Goal: Task Accomplishment & Management: Use online tool/utility

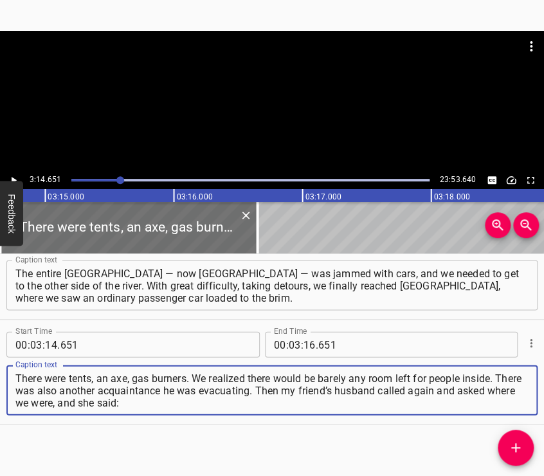
scroll to position [781, 0]
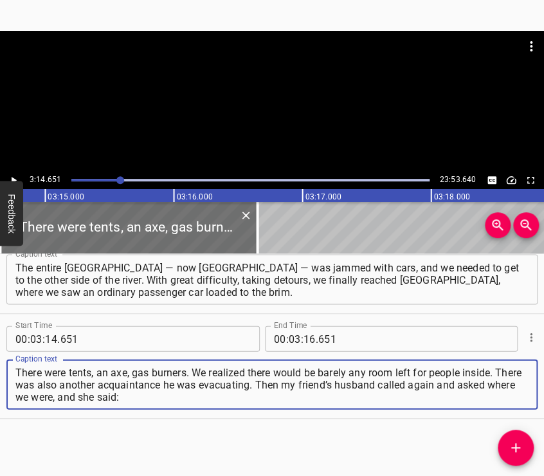
click at [288, 108] on div at bounding box center [272, 101] width 544 height 140
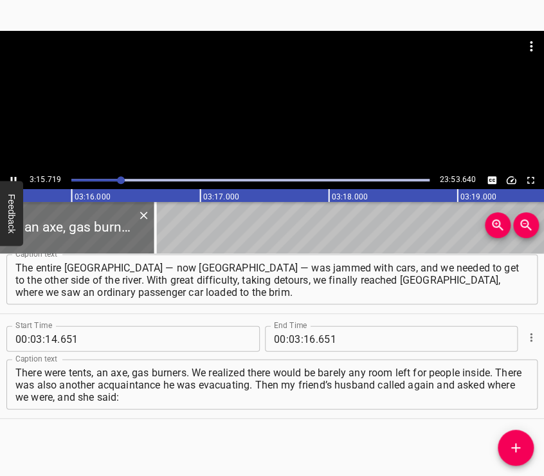
scroll to position [0, 25189]
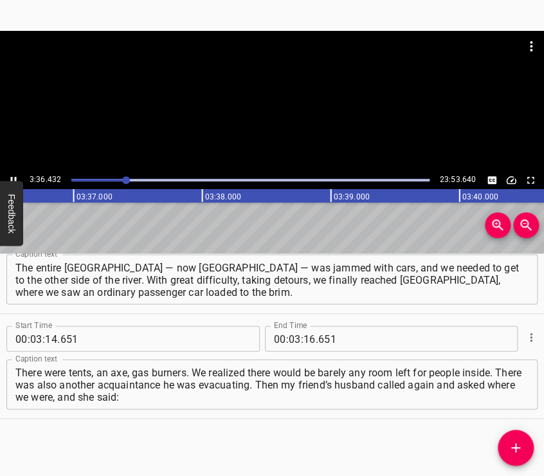
click at [281, 97] on div at bounding box center [272, 101] width 544 height 140
click at [304, 335] on input "number" at bounding box center [310, 339] width 12 height 26
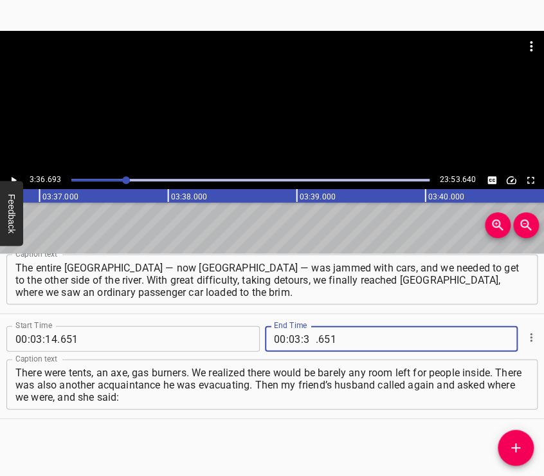
type input "36"
type input "693"
click at [523, 445] on icon "Add Cue" at bounding box center [515, 447] width 15 height 15
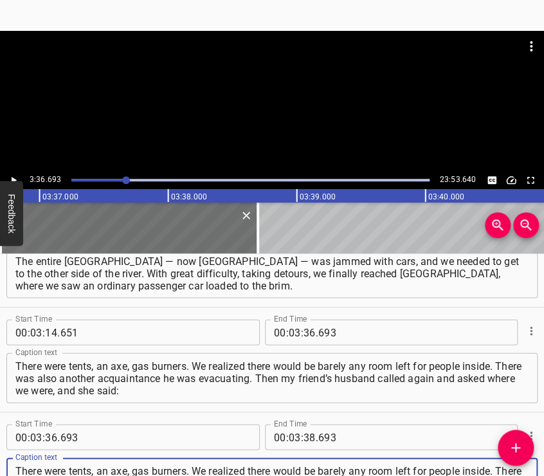
type textarea "There were tents, an axe, gas burners. We realized there would be barely any ro…"
click at [253, 112] on div at bounding box center [272, 101] width 544 height 140
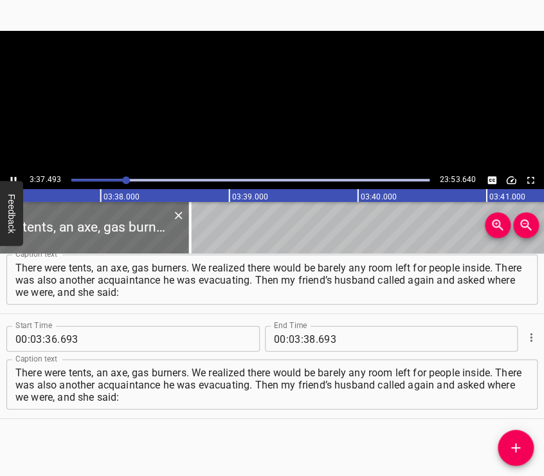
scroll to position [0, 27992]
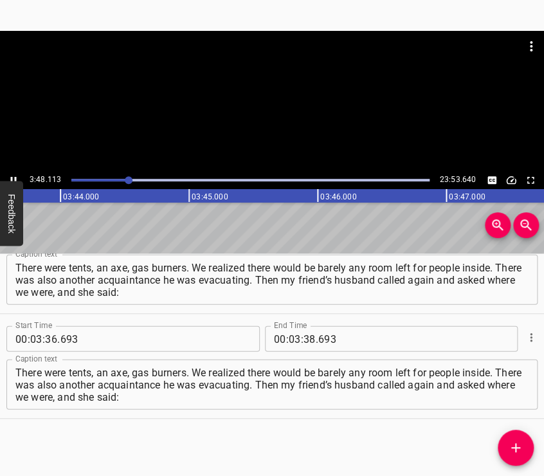
click at [295, 115] on div at bounding box center [272, 101] width 544 height 140
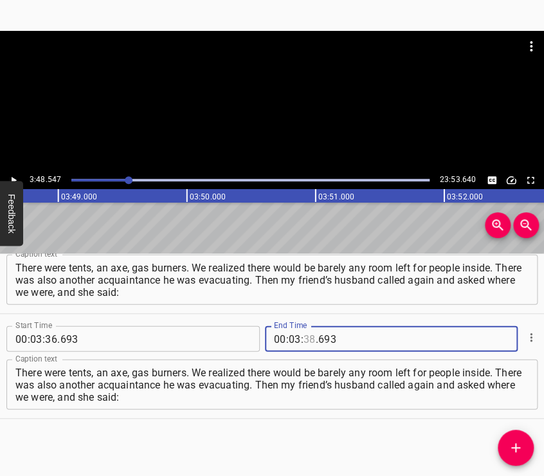
click at [306, 341] on input "number" at bounding box center [310, 339] width 12 height 26
type input "48"
type input "547"
click at [519, 437] on button "Add Cue" at bounding box center [516, 448] width 36 height 36
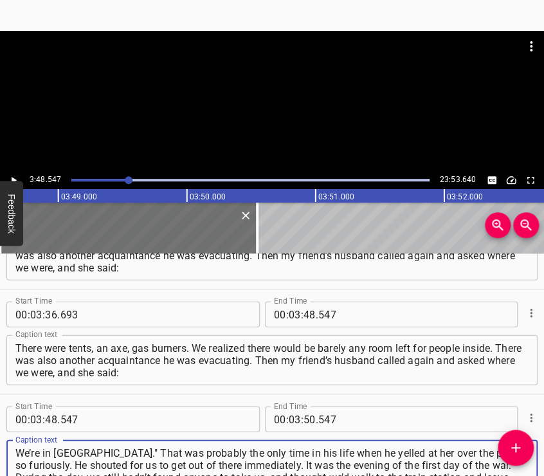
type textarea "We’re in [GEOGRAPHIC_DATA]." That was probably the only time in his life when h…"
click at [256, 91] on div at bounding box center [272, 63] width 544 height 64
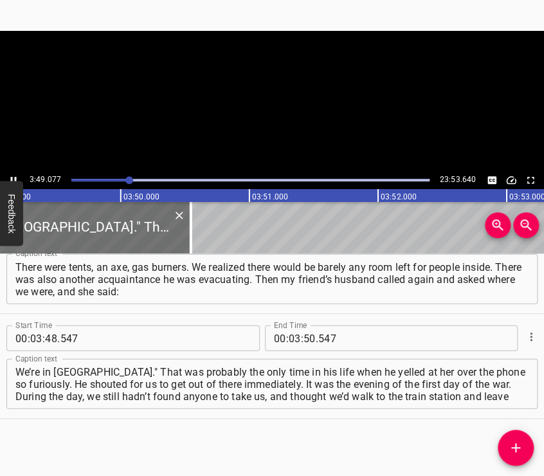
scroll to position [0, 29483]
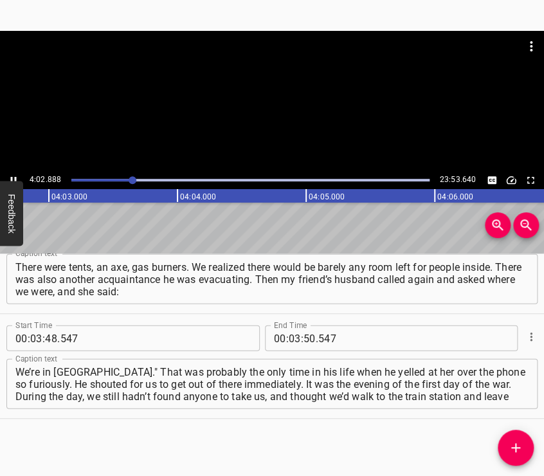
click at [286, 106] on div at bounding box center [272, 101] width 544 height 140
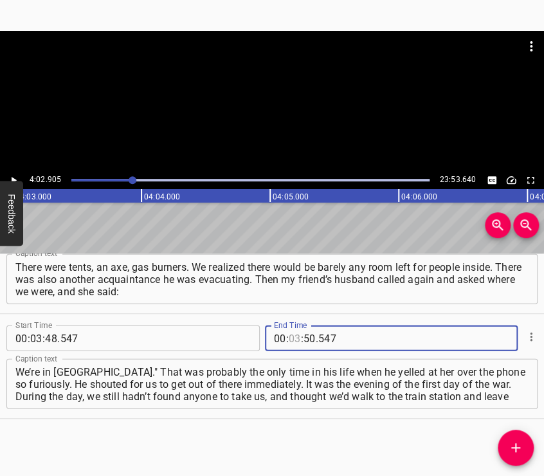
click at [289, 342] on input "number" at bounding box center [295, 339] width 12 height 26
type input "04"
type input "02"
type input "905"
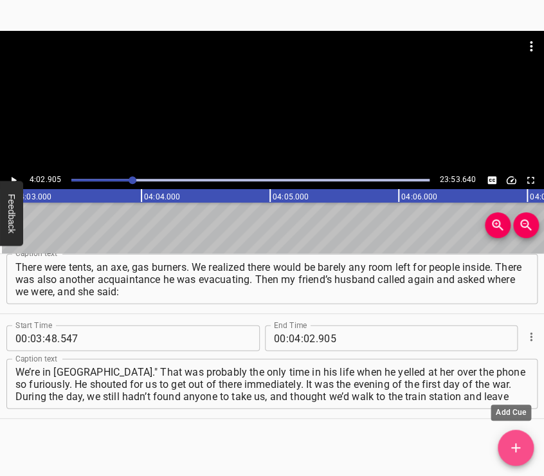
click at [521, 441] on icon "Add Cue" at bounding box center [515, 447] width 15 height 15
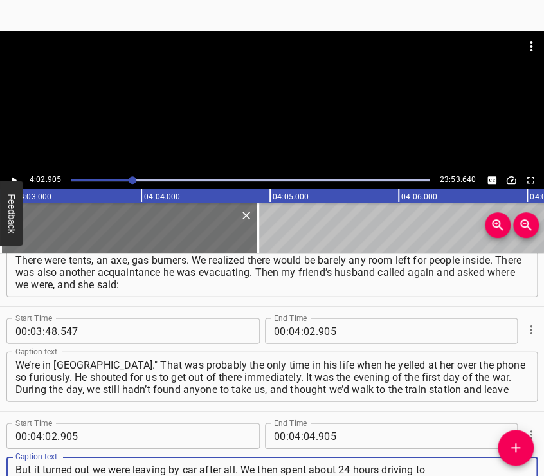
type textarea "But it turned out we were leaving by car after all. We then spent about 24 hour…"
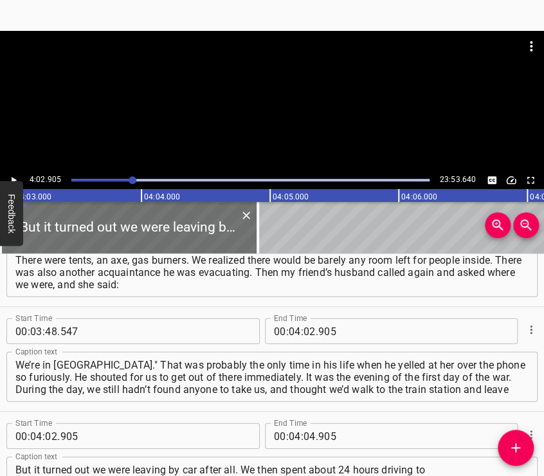
click at [275, 101] on div at bounding box center [272, 101] width 544 height 140
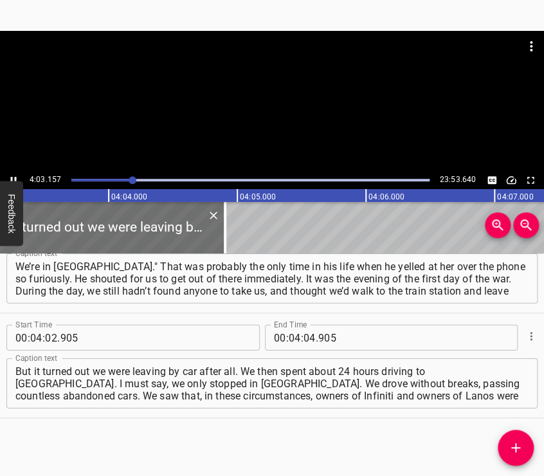
scroll to position [0, 31329]
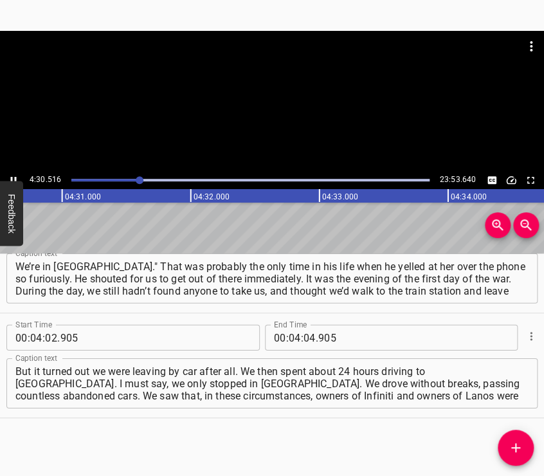
click at [275, 124] on div at bounding box center [272, 101] width 544 height 140
click at [304, 334] on input "number" at bounding box center [310, 338] width 12 height 26
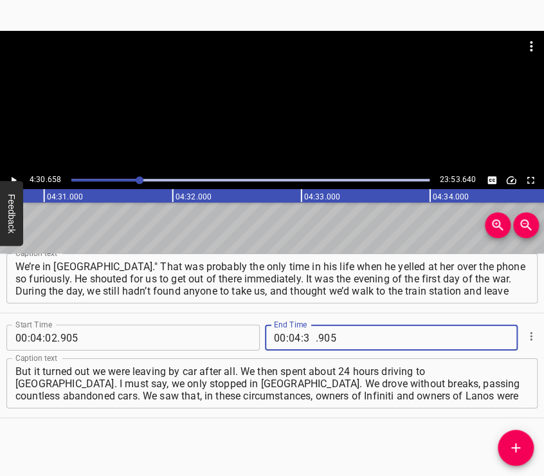
type input "30"
type input "658"
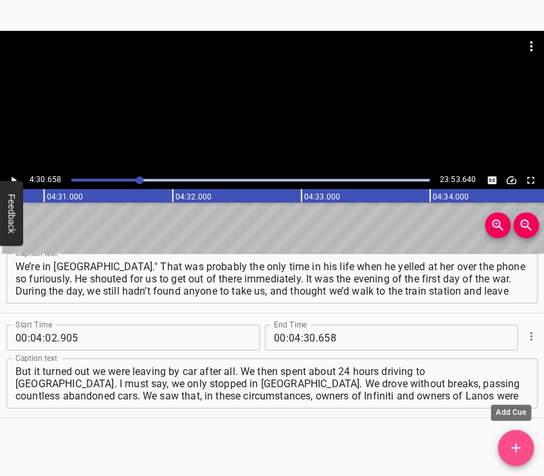
click at [508, 440] on icon "Add Cue" at bounding box center [515, 447] width 15 height 15
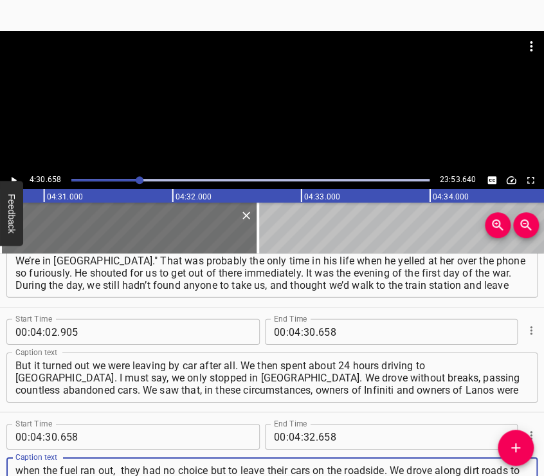
type textarea "when the fuel ran out, they had no choice but to leave their cars on the roadsi…"
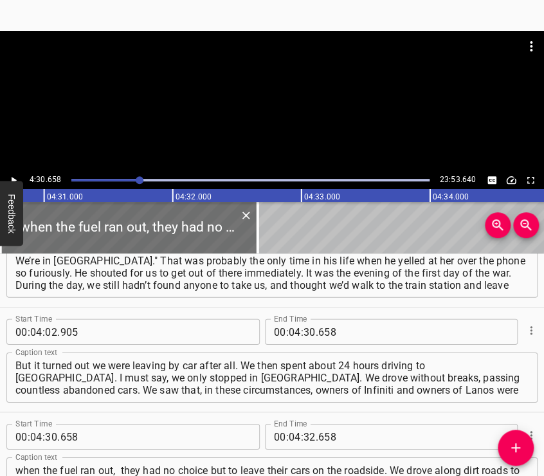
click at [247, 104] on div at bounding box center [272, 101] width 544 height 140
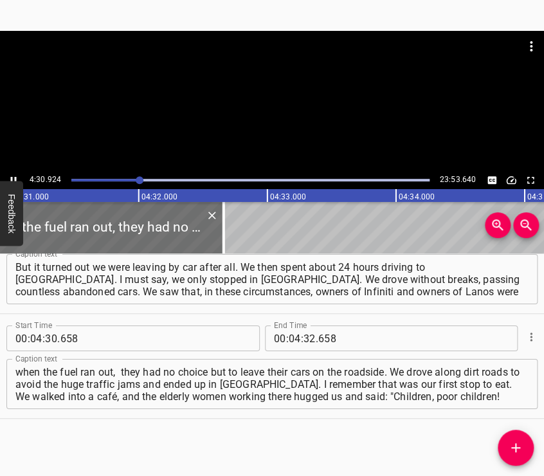
scroll to position [0, 34902]
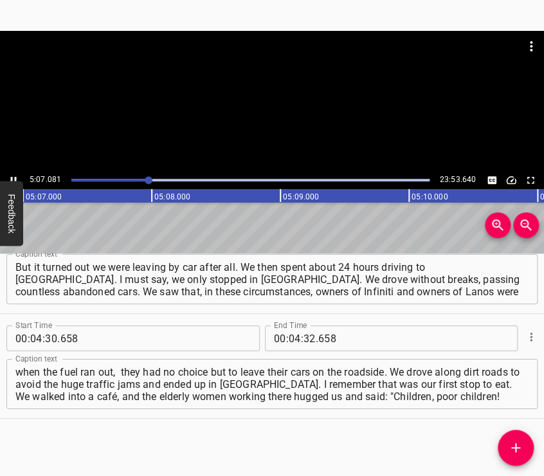
click at [290, 125] on div at bounding box center [272, 101] width 544 height 140
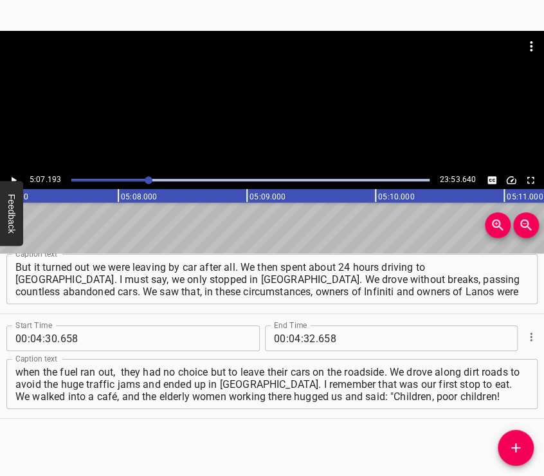
scroll to position [0, 39537]
click at [289, 340] on input "number" at bounding box center [295, 339] width 12 height 26
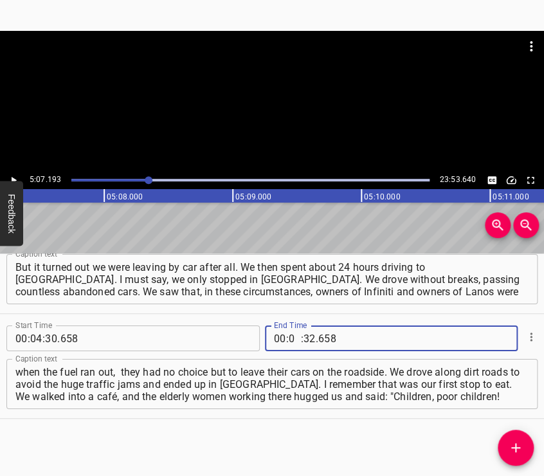
type input "05"
type input "07"
type input "193"
click at [510, 437] on button "Add Cue" at bounding box center [516, 448] width 36 height 36
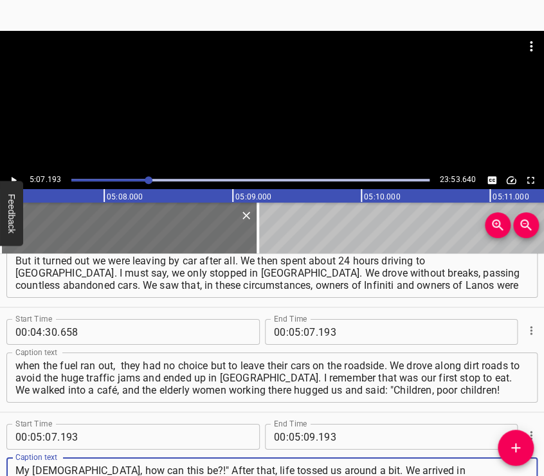
scroll to position [12, 0]
type textarea "My [DEMOGRAPHIC_DATA], how can this be?!" After that, life tossed us around a b…"
click at [285, 85] on div at bounding box center [272, 63] width 544 height 64
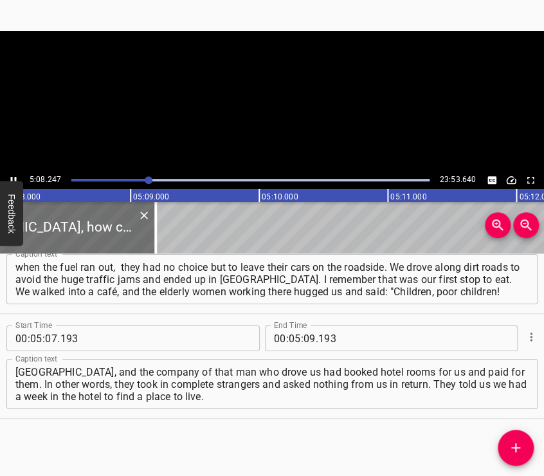
scroll to position [0, 39672]
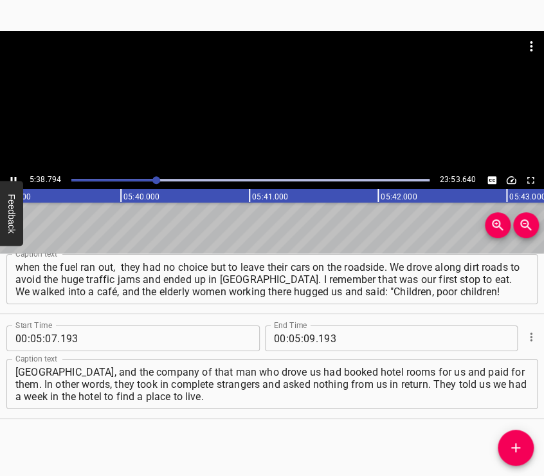
click at [279, 125] on div at bounding box center [272, 101] width 544 height 140
click at [304, 333] on input "number" at bounding box center [310, 339] width 12 height 26
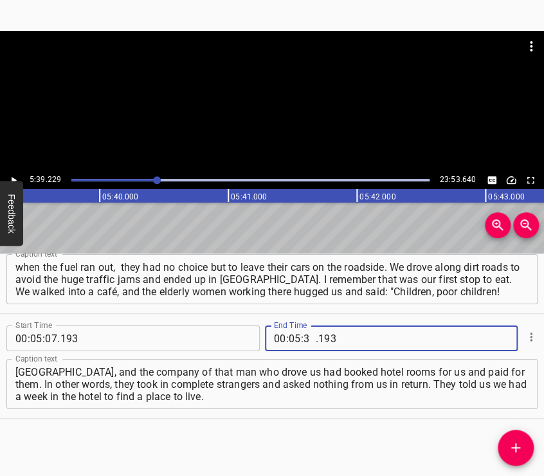
type input "39"
type input "229"
click at [509, 445] on icon "Add Cue" at bounding box center [515, 447] width 15 height 15
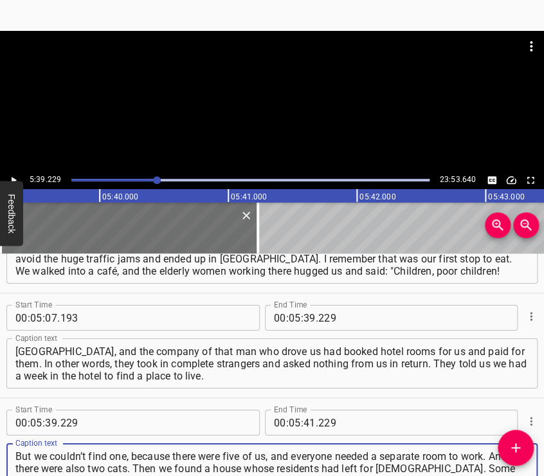
type textarea "But we couldn’t find one, because there were five of us, and everyone needed a …"
click at [258, 106] on div at bounding box center [272, 101] width 544 height 140
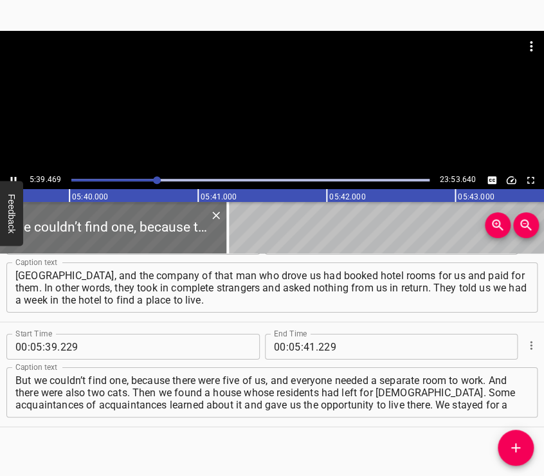
scroll to position [0, 43690]
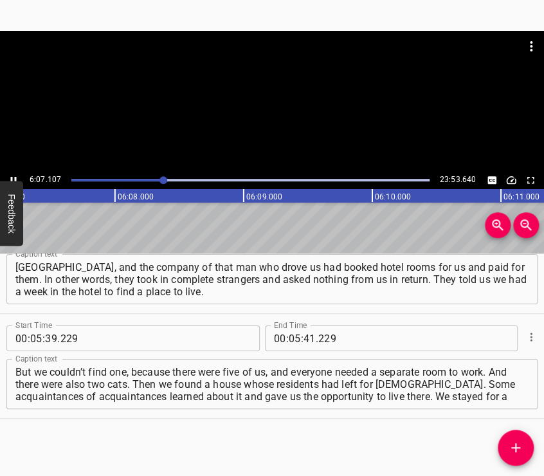
click at [292, 126] on div at bounding box center [272, 101] width 544 height 140
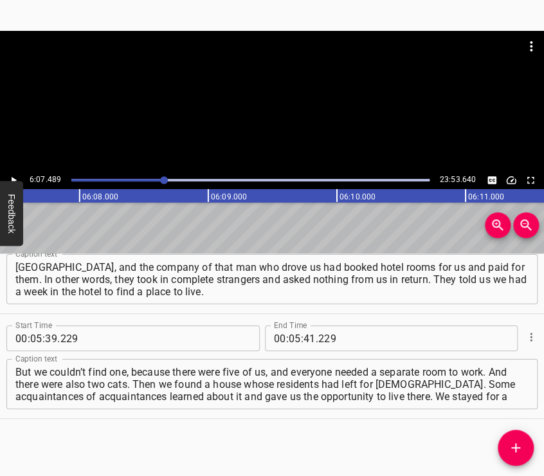
scroll to position [0, 47297]
click at [289, 338] on input "number" at bounding box center [295, 339] width 12 height 26
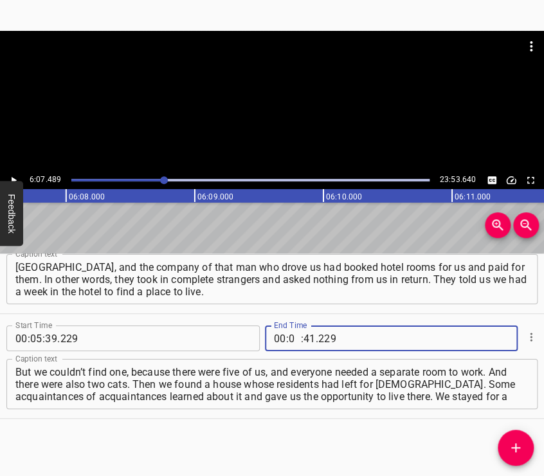
type input "06"
type input "07"
type input "489"
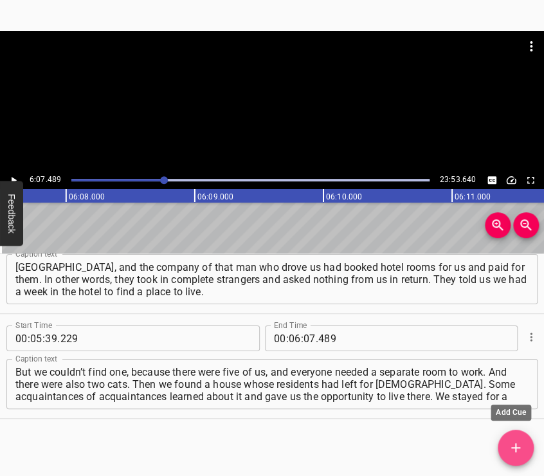
click at [514, 434] on button "Add Cue" at bounding box center [516, 448] width 36 height 36
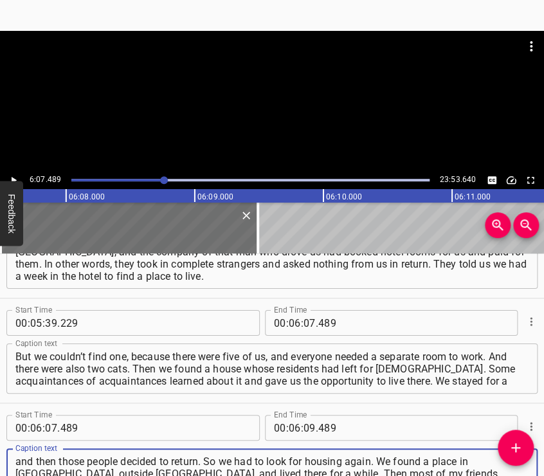
type textarea "and then those people decided to return. So we had to look for housing again. W…"
click at [311, 142] on div at bounding box center [272, 101] width 544 height 140
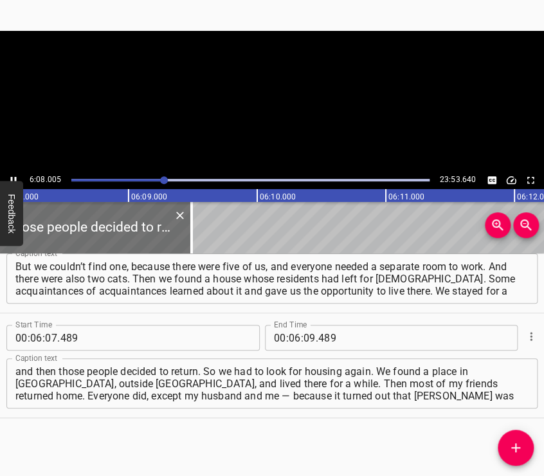
scroll to position [0, 47363]
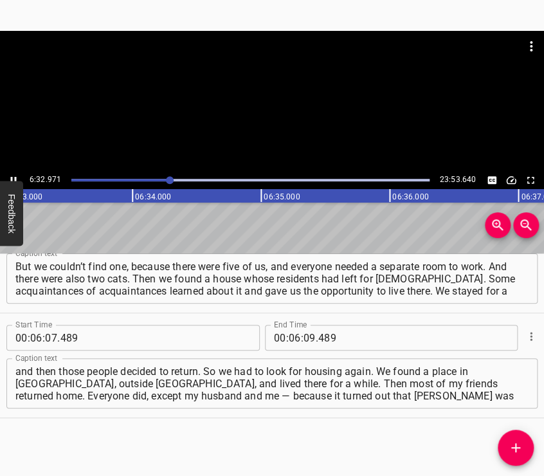
click at [289, 123] on div at bounding box center [272, 101] width 544 height 140
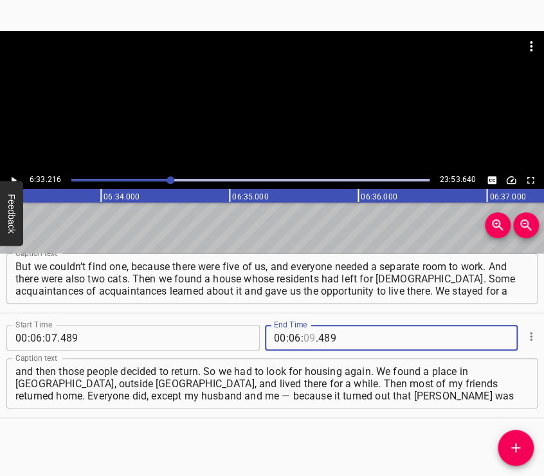
click at [304, 334] on input "number" at bounding box center [310, 338] width 12 height 26
type input "33"
type input "216"
click at [512, 440] on icon "Add Cue" at bounding box center [515, 447] width 15 height 15
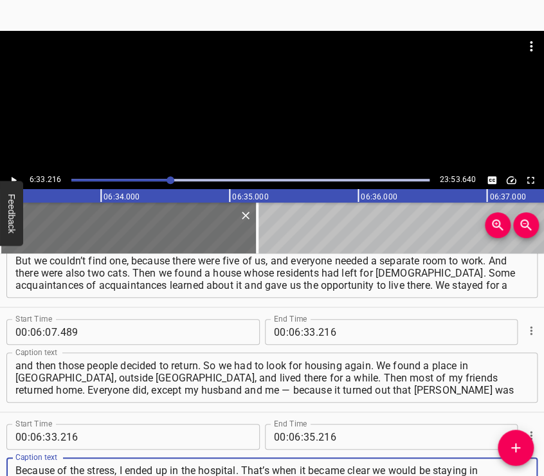
type textarea "Because of the stress, I ended up in the hospital. That’s when it became clear …"
click at [270, 118] on div at bounding box center [272, 101] width 544 height 140
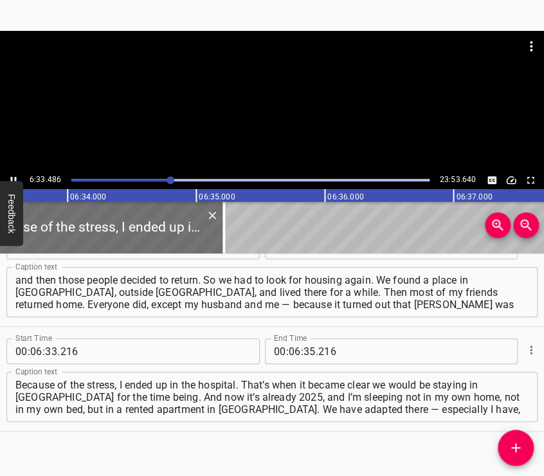
scroll to position [0, 50642]
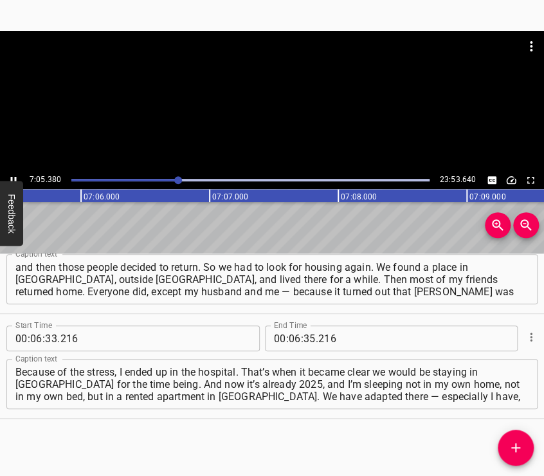
click at [284, 120] on div at bounding box center [272, 101] width 544 height 140
click at [290, 342] on input "number" at bounding box center [295, 339] width 12 height 26
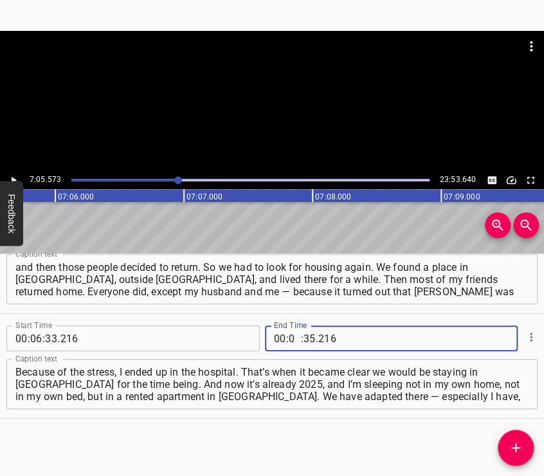
type input "07"
type input "05"
type input "573"
click at [520, 438] on button "Add Cue" at bounding box center [516, 448] width 36 height 36
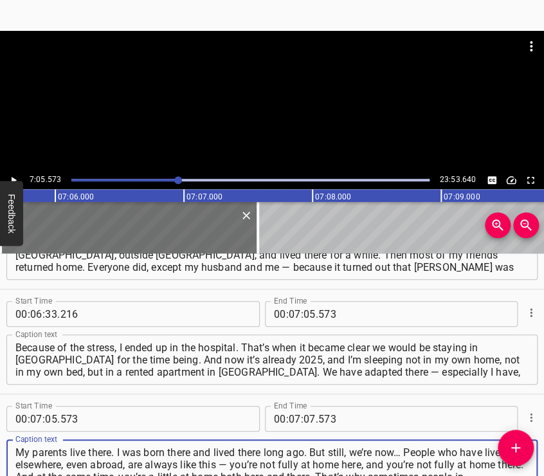
type textarea "My parents live there. I was born there and lived there long ago. But still, we…"
click at [255, 92] on div at bounding box center [272, 63] width 544 height 64
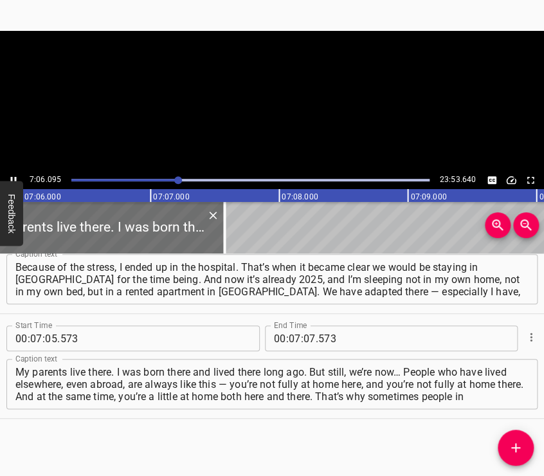
scroll to position [0, 54839]
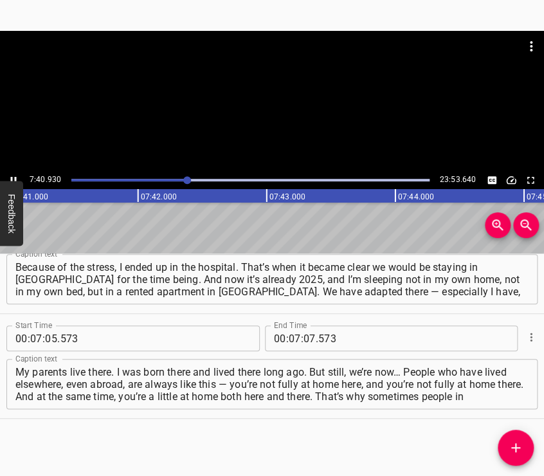
click at [266, 115] on div at bounding box center [272, 101] width 544 height 140
click at [304, 333] on input "number" at bounding box center [310, 339] width 12 height 26
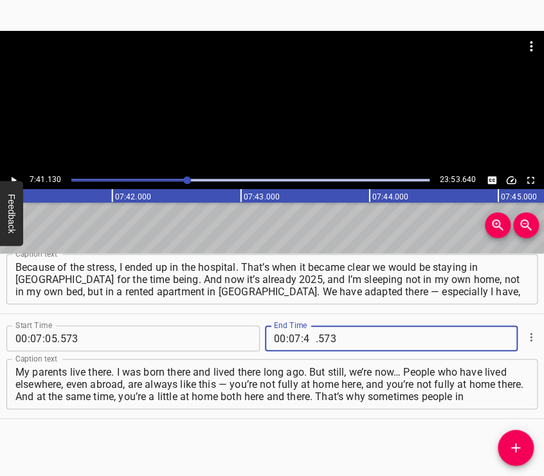
type input "41"
type input "130"
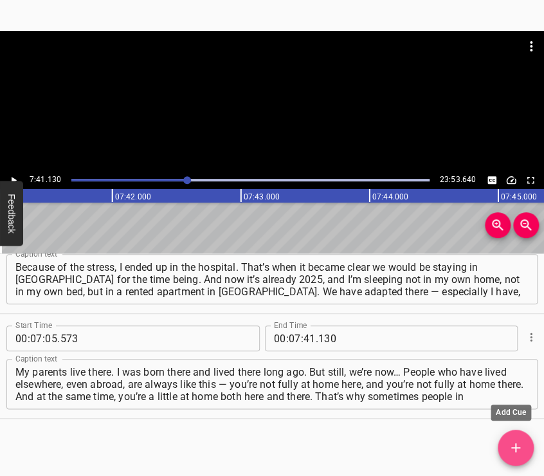
click at [523, 442] on icon "Add Cue" at bounding box center [515, 447] width 15 height 15
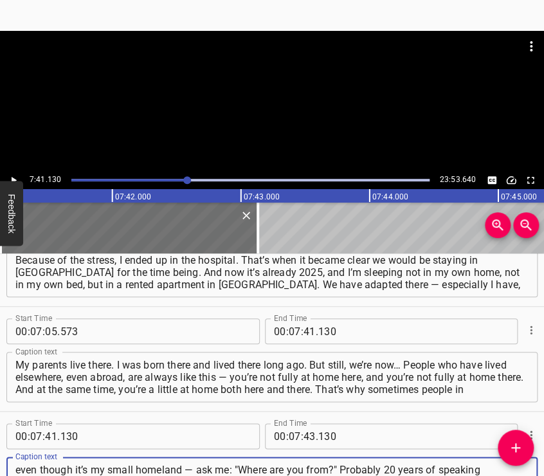
type textarea "even though it’s my small homeland — ask me: "Where are you from?" Probably 20 …"
click at [291, 133] on div at bounding box center [272, 101] width 544 height 140
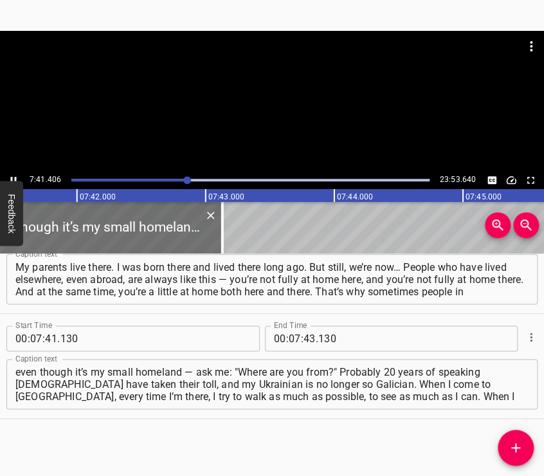
scroll to position [0, 59417]
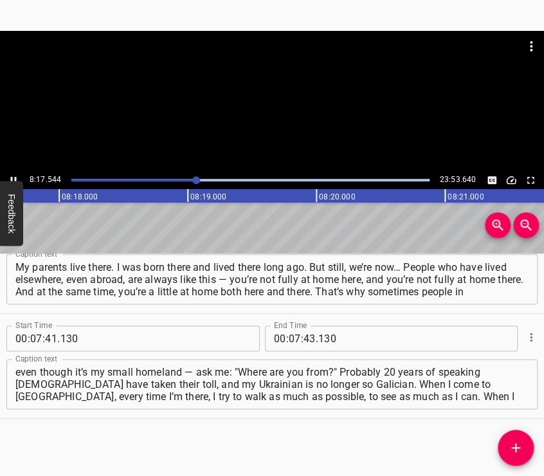
click at [273, 89] on div at bounding box center [272, 63] width 544 height 64
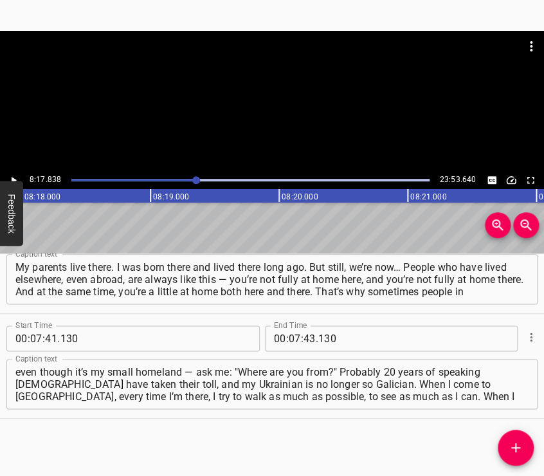
scroll to position [0, 64073]
click at [292, 339] on input "number" at bounding box center [295, 339] width 12 height 26
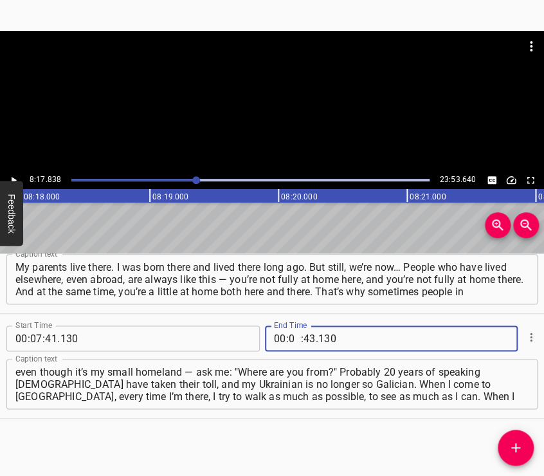
type input "08"
type input "17"
type input "838"
click at [520, 437] on button "Add Cue" at bounding box center [516, 448] width 36 height 36
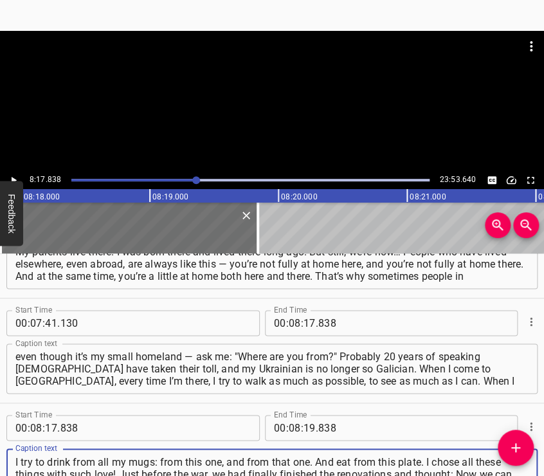
type textarea "I try to drink from all my mugs: from this one, and from that one. And eat from…"
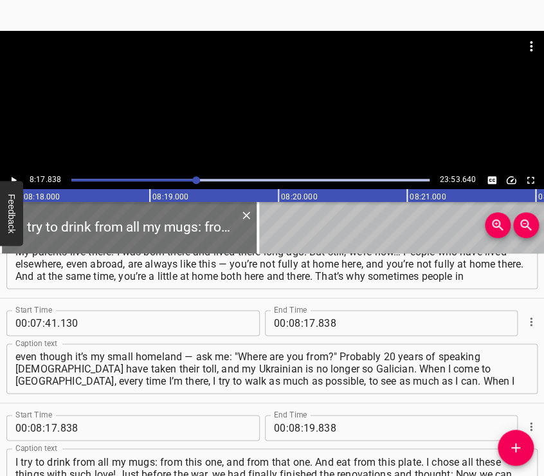
click at [259, 107] on div at bounding box center [272, 101] width 544 height 140
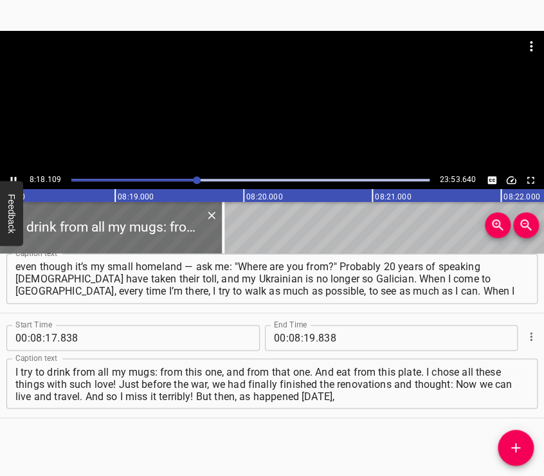
scroll to position [0, 64142]
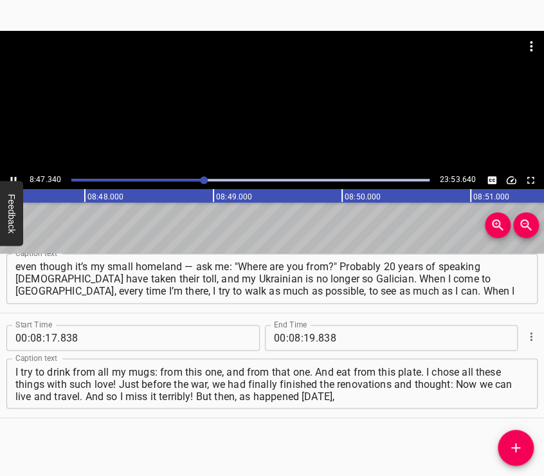
click at [283, 115] on div at bounding box center [272, 101] width 544 height 140
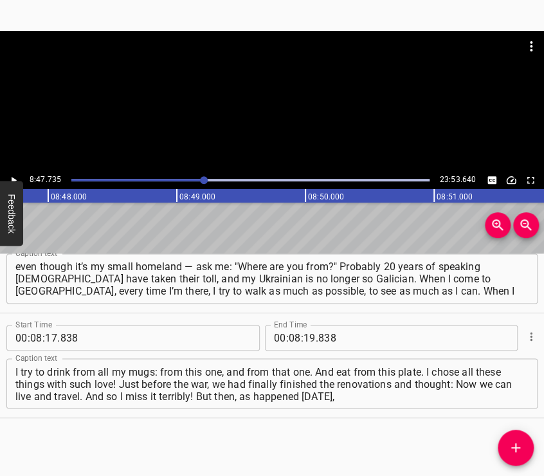
scroll to position [0, 67922]
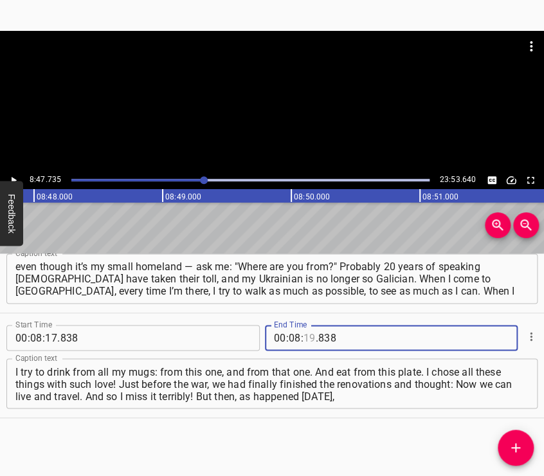
click at [304, 337] on input "number" at bounding box center [310, 338] width 12 height 26
type input "47"
type input "735"
click at [512, 442] on icon "Add Cue" at bounding box center [515, 447] width 15 height 15
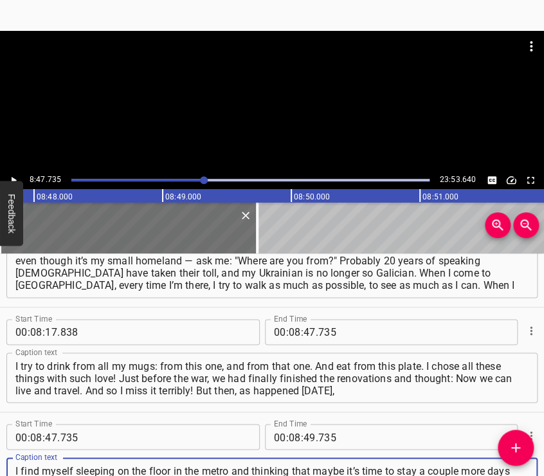
type textarea "I find myself sleeping on the floor in the metro and thinking that maybe it’s t…"
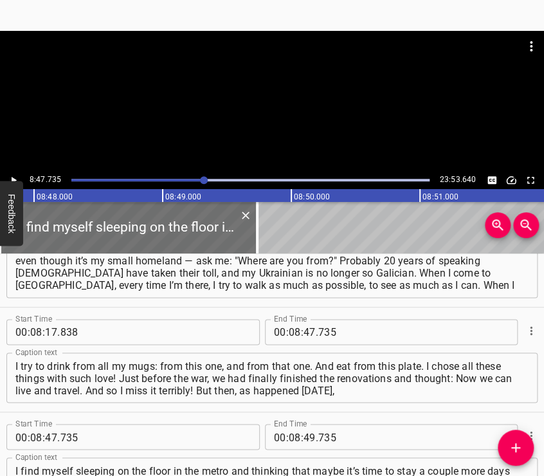
click at [251, 94] on div at bounding box center [272, 63] width 544 height 64
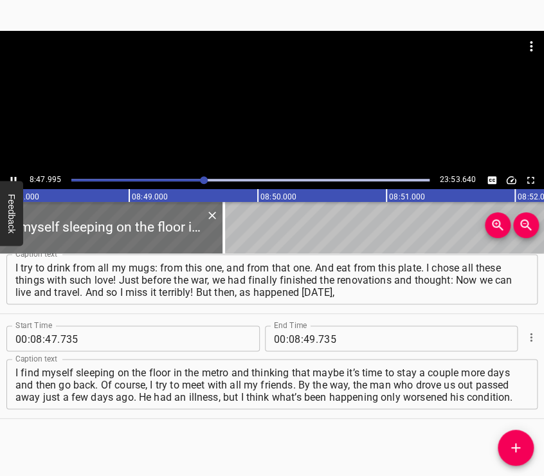
scroll to position [0, 67988]
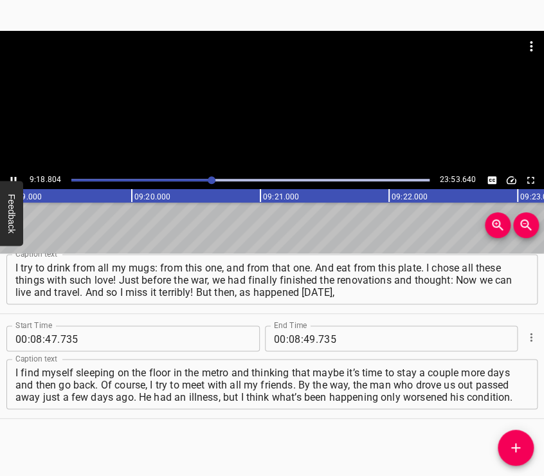
click at [266, 137] on div at bounding box center [272, 101] width 544 height 140
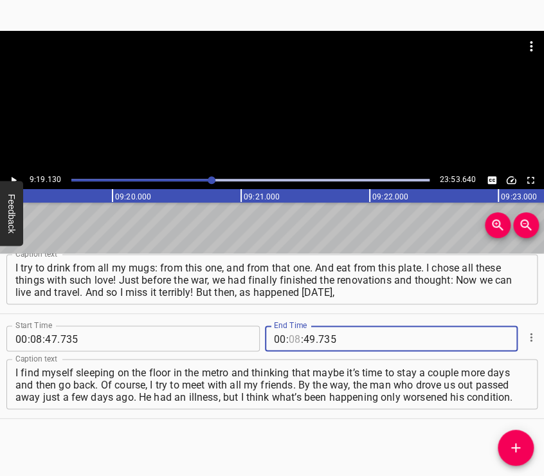
click at [289, 342] on input "number" at bounding box center [295, 339] width 12 height 26
type input "09"
type input "19"
type input "130"
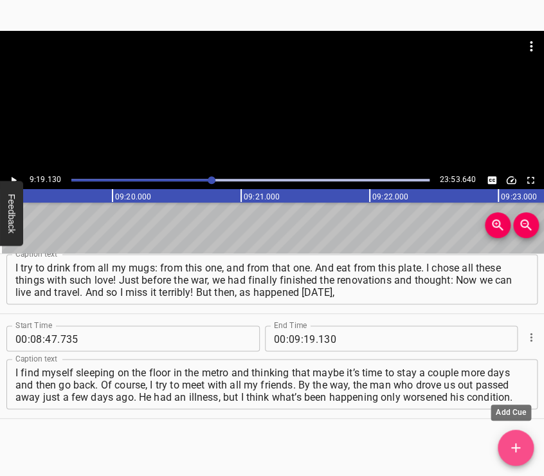
click at [509, 437] on button "Add Cue" at bounding box center [516, 448] width 36 height 36
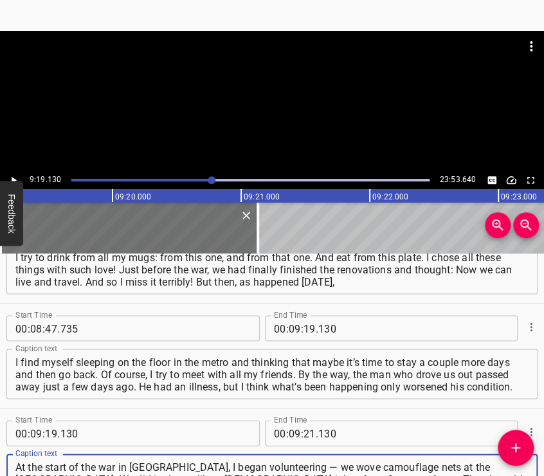
type textarea "At the start of the war in [GEOGRAPHIC_DATA], I began volunteering — we wove ca…"
click at [275, 118] on div at bounding box center [272, 101] width 544 height 140
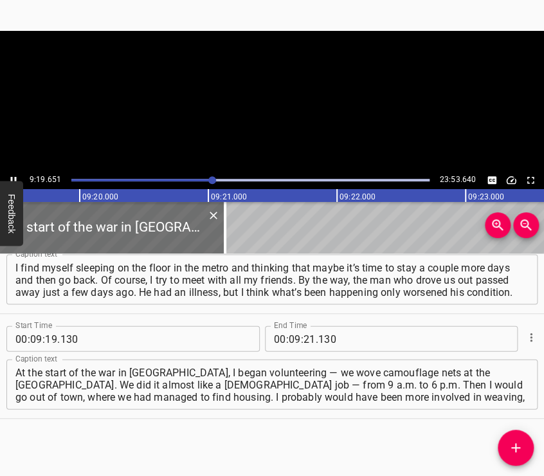
scroll to position [0, 72028]
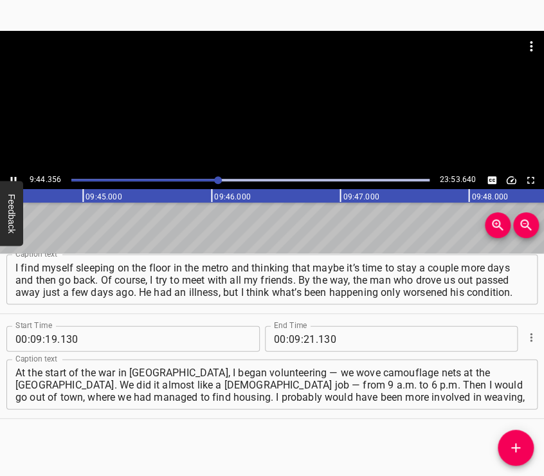
click at [273, 109] on div at bounding box center [272, 101] width 544 height 140
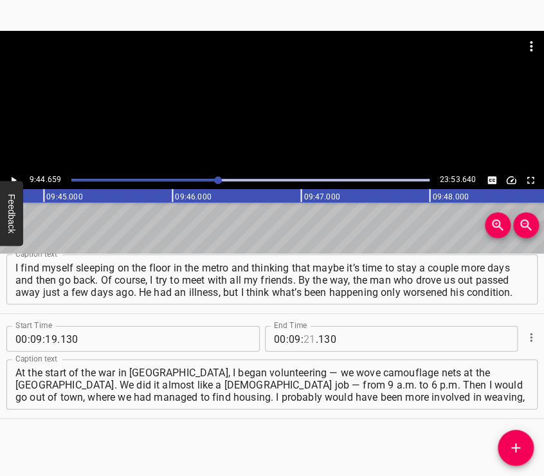
click at [304, 335] on input "number" at bounding box center [310, 339] width 12 height 26
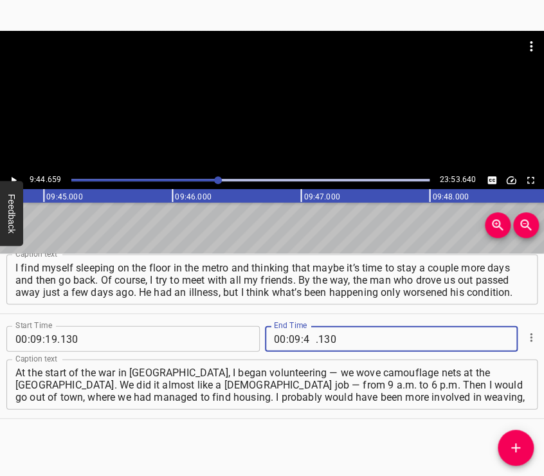
type input "44"
type input "659"
click at [519, 438] on button "Add Cue" at bounding box center [516, 448] width 36 height 36
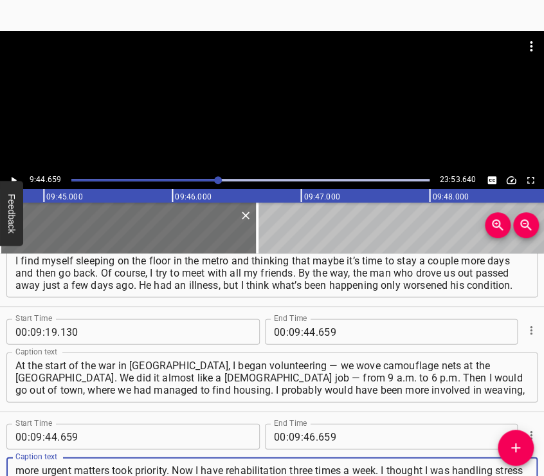
scroll to position [12, 0]
type textarea "more urgent matters took priority. Now I have rehabilitation three times a week…"
click at [259, 98] on div at bounding box center [272, 101] width 544 height 140
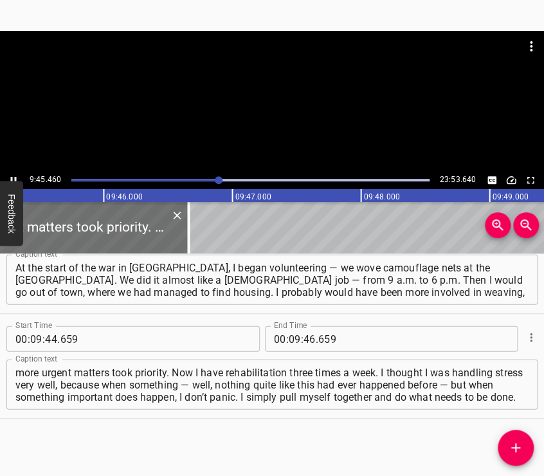
scroll to position [0, 75351]
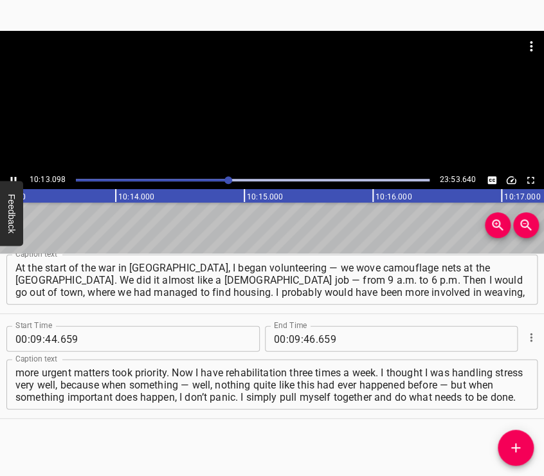
click at [234, 115] on div at bounding box center [272, 101] width 544 height 140
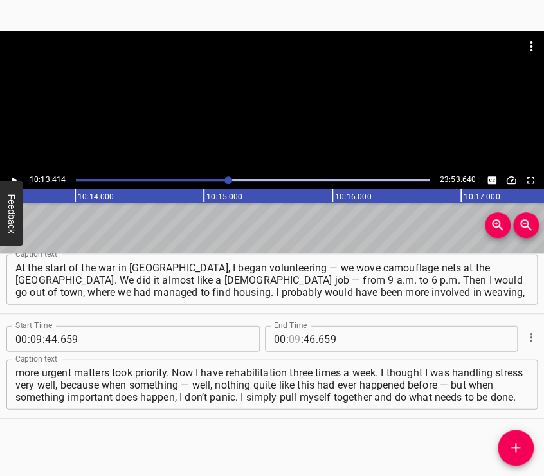
click at [289, 338] on input "number" at bounding box center [295, 339] width 12 height 26
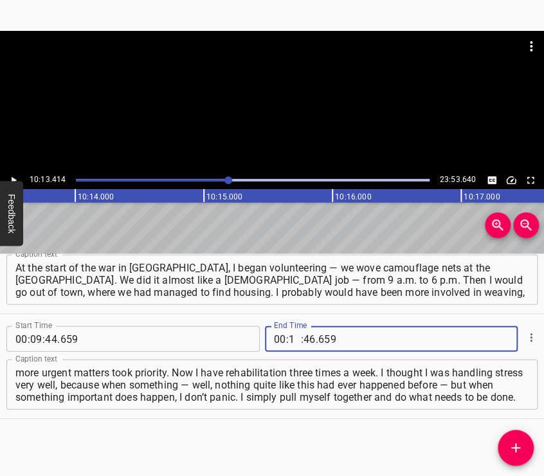
type input "10"
type input "13"
type input "414"
click at [509, 432] on button "Add Cue" at bounding box center [516, 448] width 36 height 36
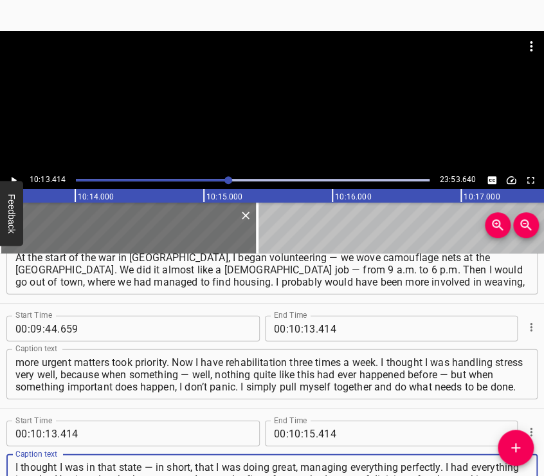
type textarea "I thought I was in that state — in short, that I was doing great, managing ever…"
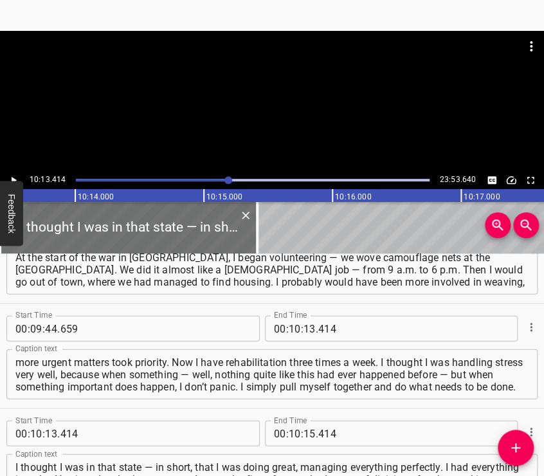
click at [275, 86] on div at bounding box center [272, 63] width 544 height 64
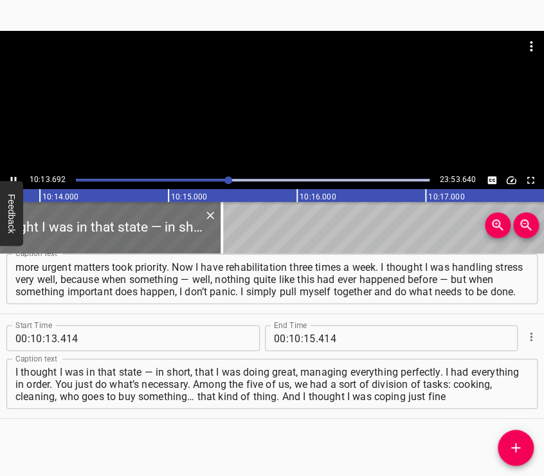
scroll to position [2355, 0]
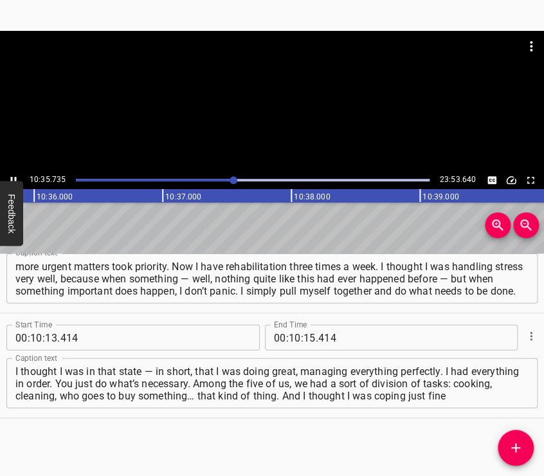
click at [291, 111] on div at bounding box center [272, 101] width 544 height 140
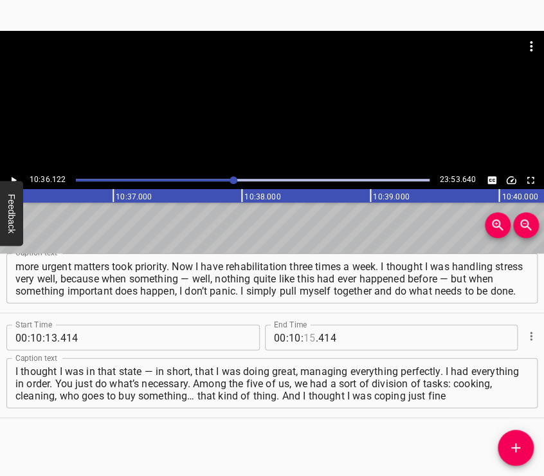
click at [305, 338] on input "number" at bounding box center [310, 338] width 12 height 26
type input "36"
type input "122"
click at [515, 436] on button "Add Cue" at bounding box center [516, 448] width 36 height 36
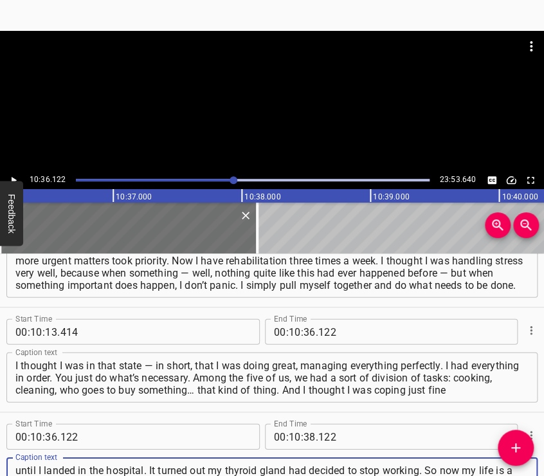
type textarea "until I landed in the hospital. It turned out my thyroid gland had decided to s…"
click at [259, 86] on div at bounding box center [272, 63] width 544 height 64
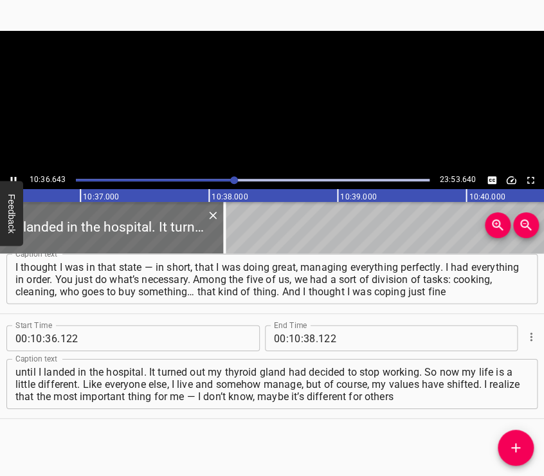
scroll to position [0, 81937]
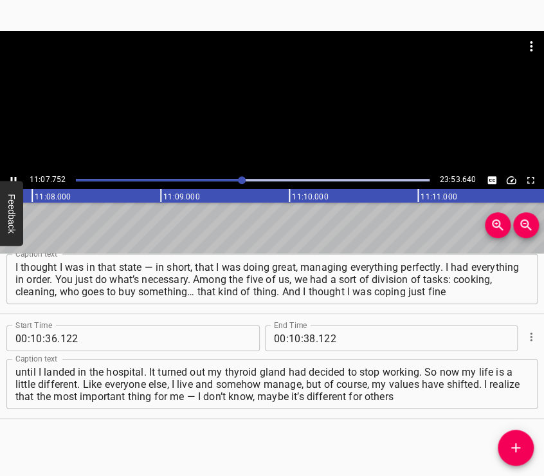
click at [281, 98] on div at bounding box center [272, 101] width 544 height 140
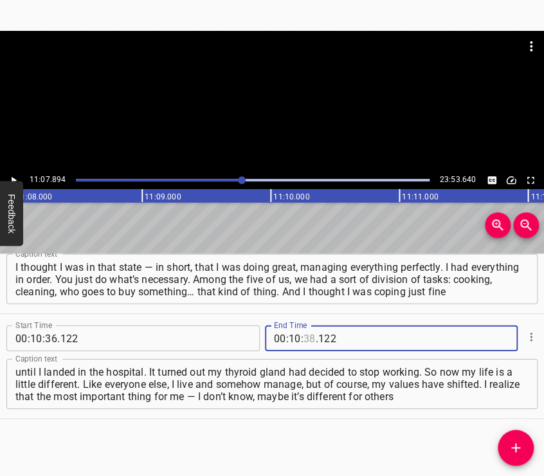
click at [305, 338] on input "number" at bounding box center [310, 339] width 12 height 26
type input "38"
click at [293, 338] on input "number" at bounding box center [295, 339] width 12 height 26
type input "11"
type input "07"
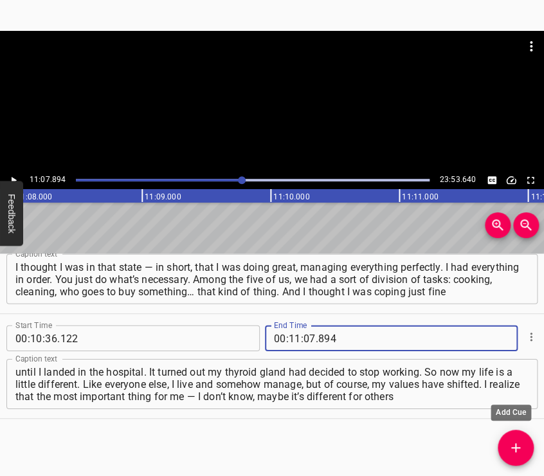
type input "894"
click at [522, 437] on button "Add Cue" at bounding box center [516, 448] width 36 height 36
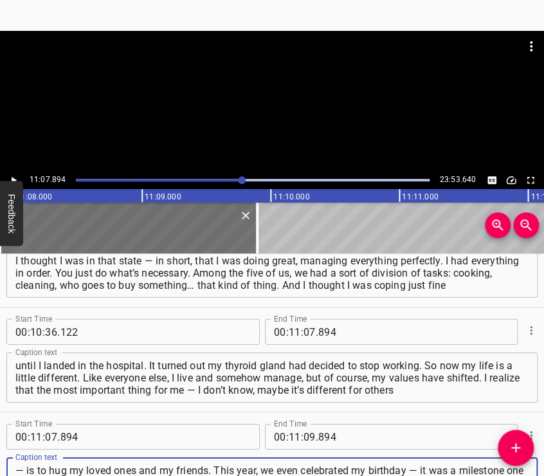
type textarea "— is to hug my loved ones and my friends. This year, we even celebrated my birt…"
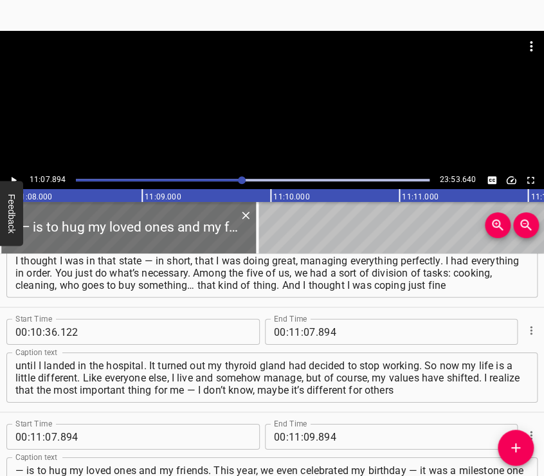
click at [237, 103] on div at bounding box center [272, 101] width 544 height 140
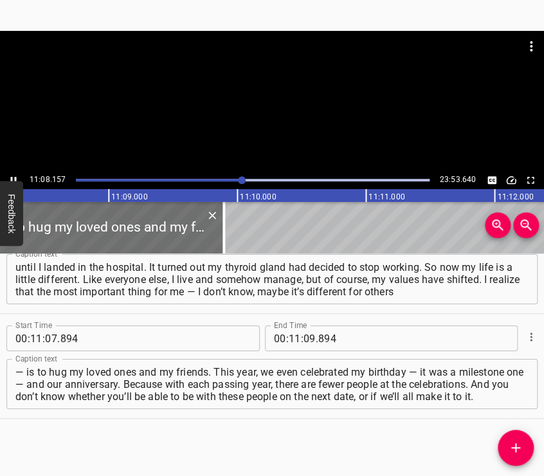
scroll to position [0, 86028]
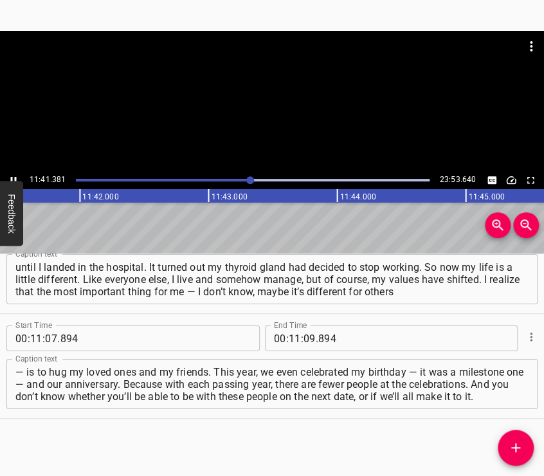
click at [268, 90] on div at bounding box center [272, 63] width 544 height 64
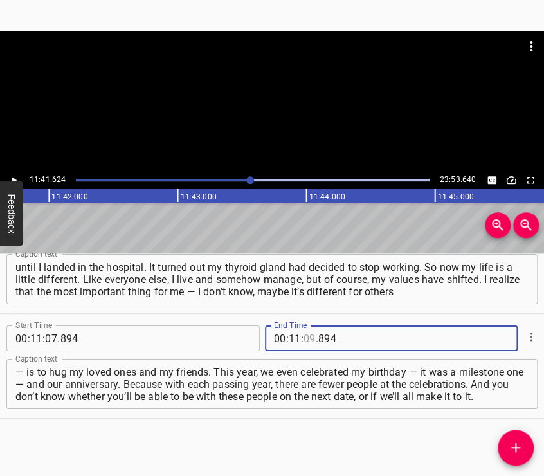
click at [304, 339] on input "number" at bounding box center [310, 339] width 12 height 26
type input "41"
type input "624"
click at [516, 440] on button "Add Cue" at bounding box center [516, 448] width 36 height 36
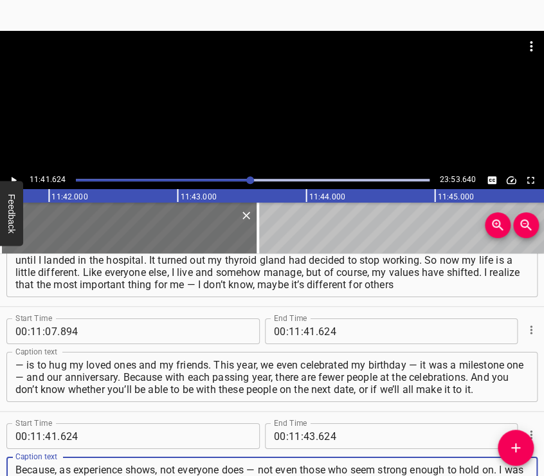
scroll to position [12, 0]
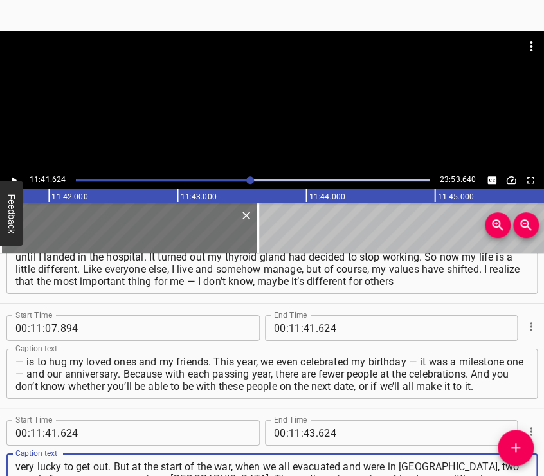
type textarea "Because, as experience shows, not everyone does — not even those who seem stron…"
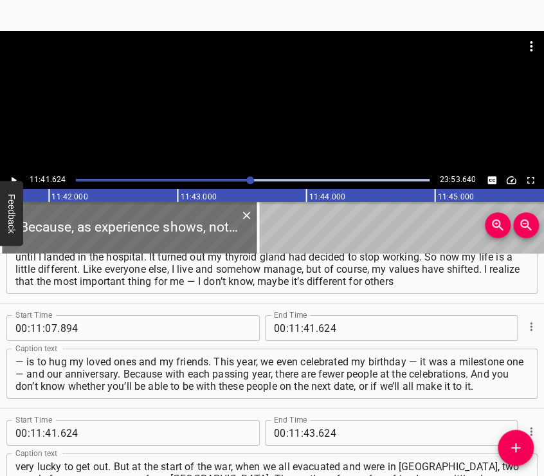
click at [297, 120] on div at bounding box center [272, 101] width 544 height 140
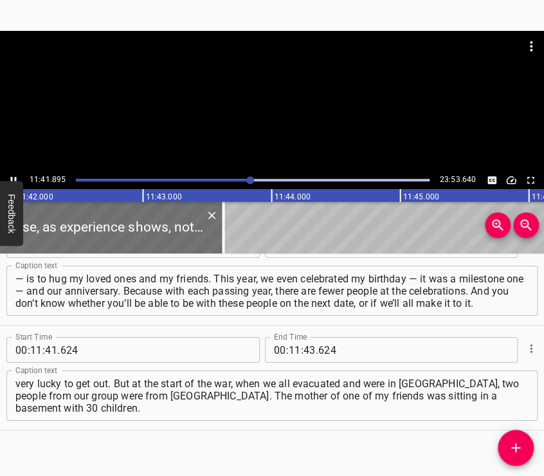
scroll to position [0, 90337]
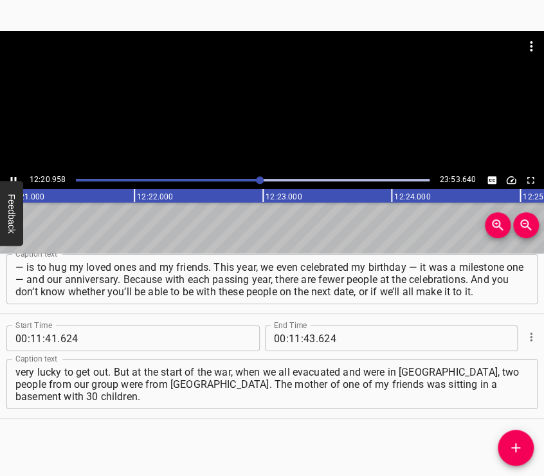
click at [245, 105] on div at bounding box center [272, 101] width 544 height 140
click at [289, 342] on input "number" at bounding box center [295, 339] width 12 height 26
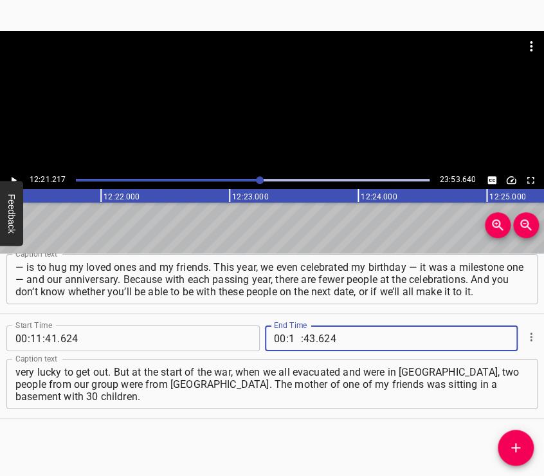
type input "12"
type input "21"
type input "217"
drag, startPoint x: 523, startPoint y: 436, endPoint x: 512, endPoint y: 407, distance: 31.0
click at [523, 437] on button "Add Cue" at bounding box center [516, 448] width 36 height 36
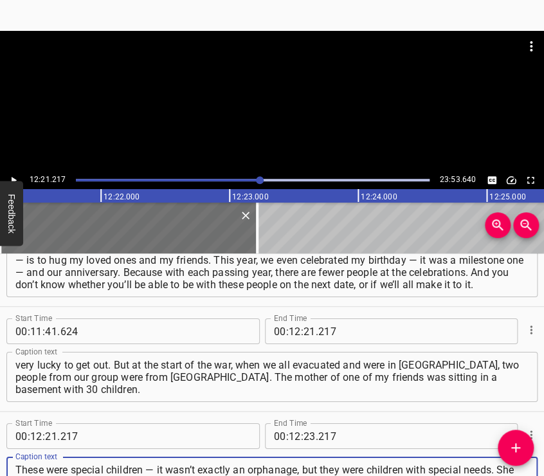
type textarea "These were special children — it wasn’t exactly an orphanage, but they were chi…"
click at [239, 73] on div at bounding box center [272, 63] width 544 height 64
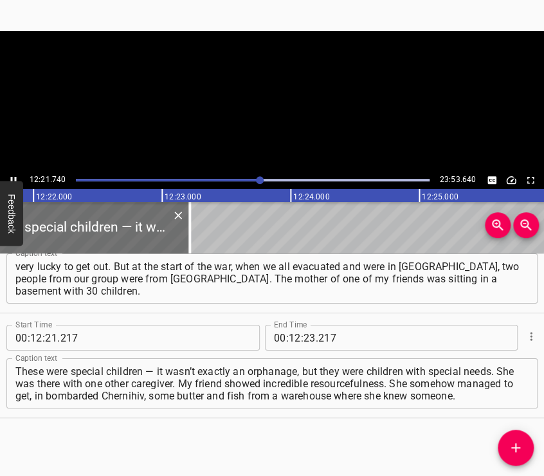
scroll to position [0, 95499]
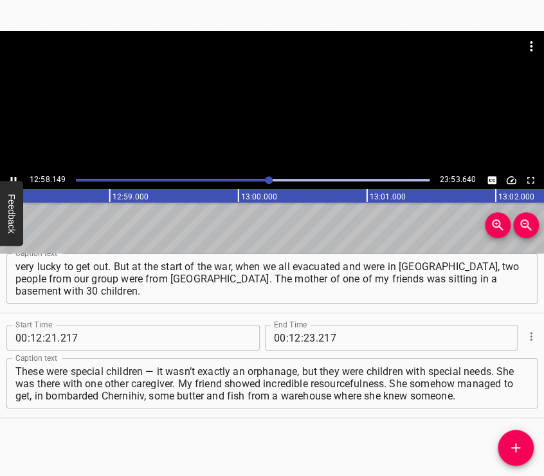
click at [275, 122] on div at bounding box center [272, 101] width 544 height 140
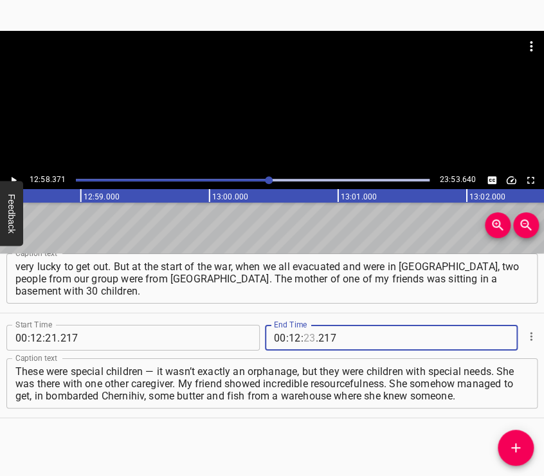
click at [304, 335] on input "number" at bounding box center [310, 338] width 12 height 26
type input "58"
type input "371"
click at [514, 440] on button "Add Cue" at bounding box center [516, 448] width 36 height 36
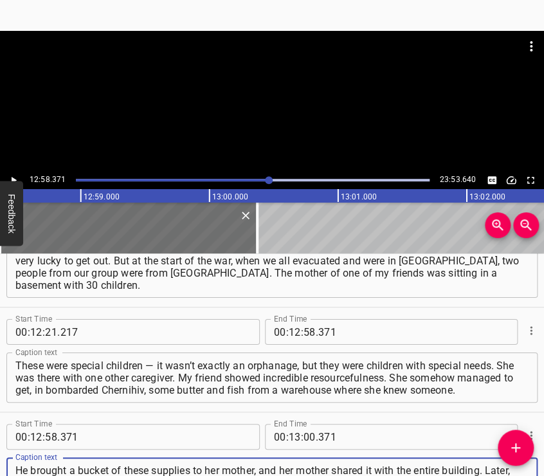
type textarea "He brought a bucket of these supplies to her mother, and her mother shared it w…"
click at [277, 111] on div at bounding box center [272, 101] width 544 height 140
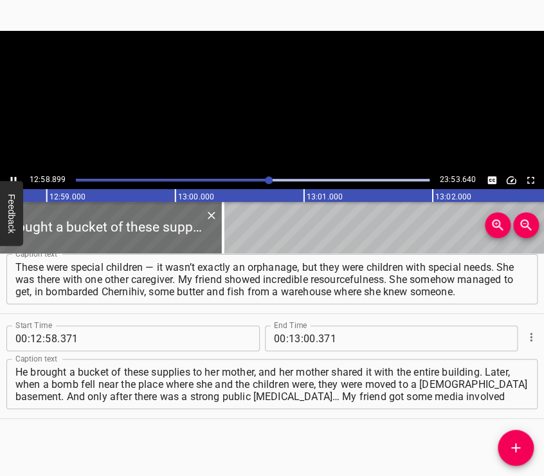
scroll to position [0, 100247]
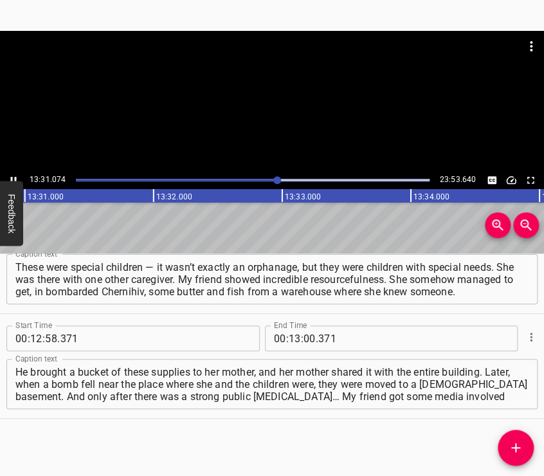
click at [298, 127] on div at bounding box center [272, 101] width 544 height 140
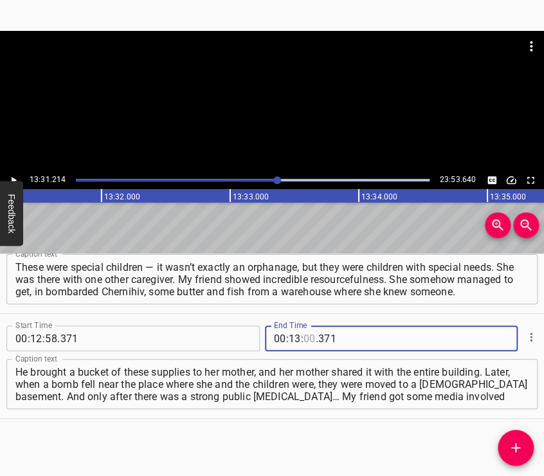
click at [304, 340] on input "number" at bounding box center [310, 339] width 12 height 26
type input "31"
type input "214"
click at [508, 441] on span "Add Cue" at bounding box center [516, 447] width 36 height 15
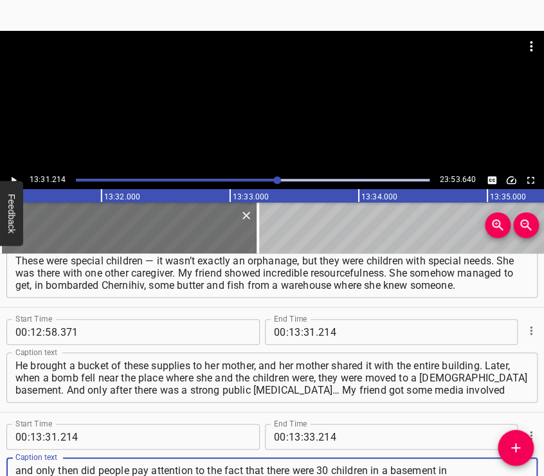
scroll to position [12, 0]
type textarea "and only then did people pay attention to the fact that there were 30 children …"
click at [281, 113] on div at bounding box center [272, 101] width 544 height 140
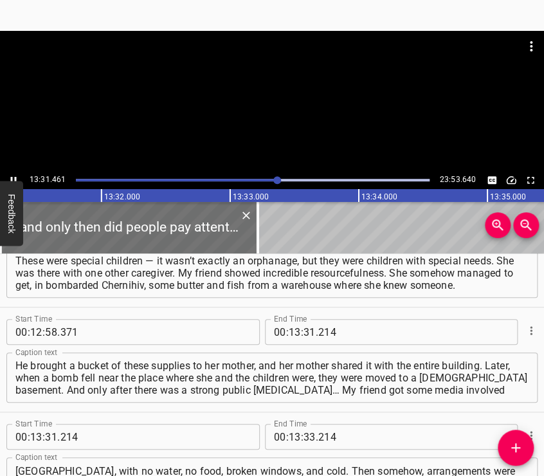
scroll to position [0, 104438]
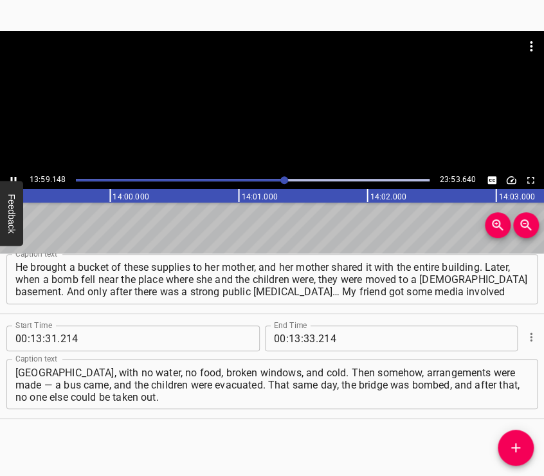
click at [315, 121] on div at bounding box center [272, 101] width 544 height 140
click at [304, 332] on input "number" at bounding box center [310, 339] width 12 height 26
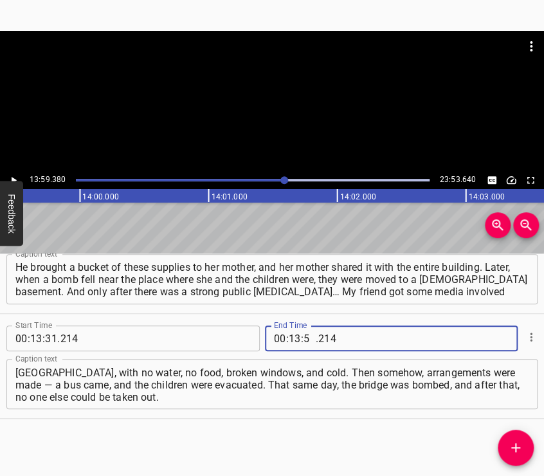
type input "59"
type input "380"
click at [499, 445] on span "Add Cue" at bounding box center [516, 447] width 36 height 15
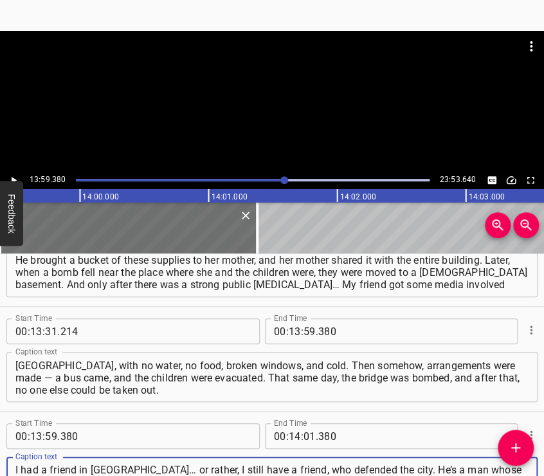
scroll to position [12, 0]
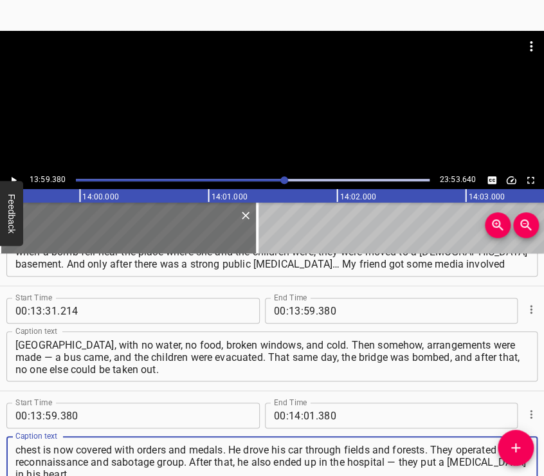
type textarea "I had a friend in [GEOGRAPHIC_DATA]… or rather, I still have a friend, who defe…"
click at [246, 81] on div at bounding box center [272, 63] width 544 height 64
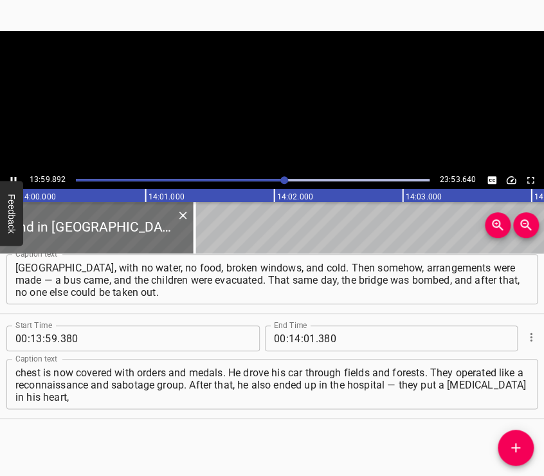
scroll to position [0, 108096]
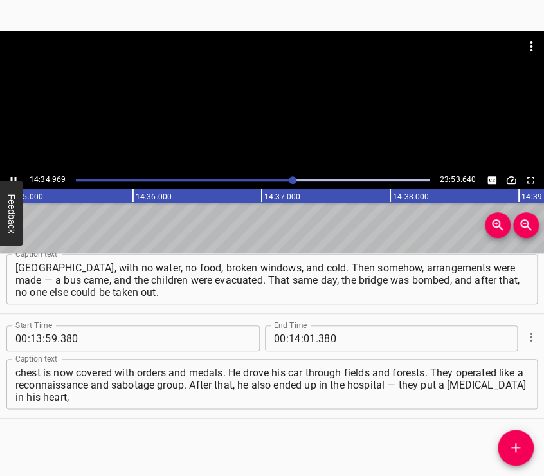
click at [270, 129] on div at bounding box center [272, 101] width 544 height 140
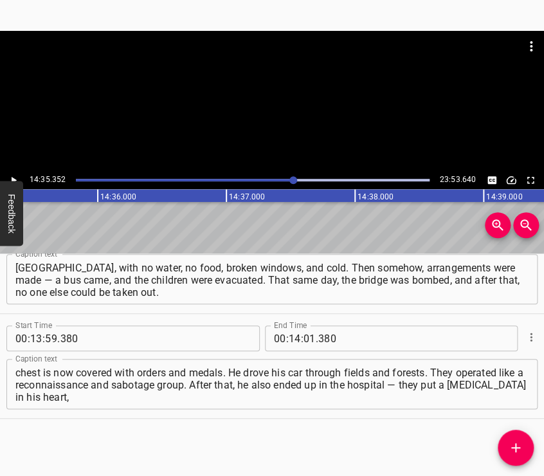
scroll to position [0, 112661]
click at [304, 339] on input "number" at bounding box center [310, 339] width 12 height 26
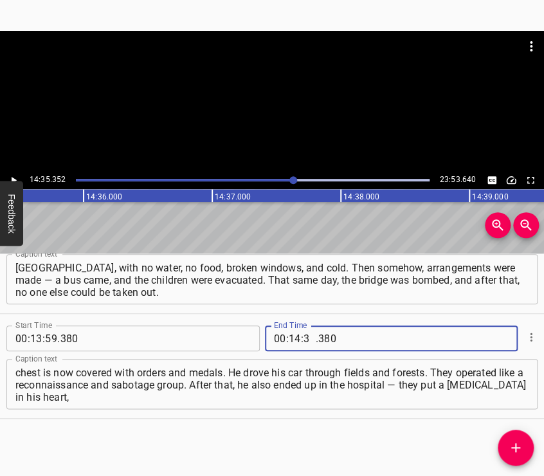
type input "35"
type input "352"
click at [519, 445] on icon "Add Cue" at bounding box center [515, 447] width 15 height 15
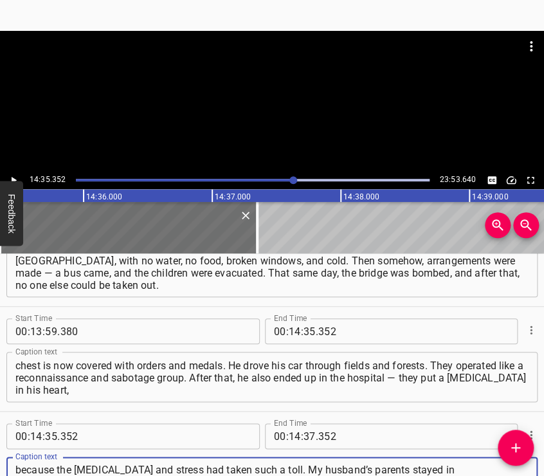
scroll to position [12, 0]
type textarea "because the [MEDICAL_DATA] and stress had taken such a toll. My husband’s paren…"
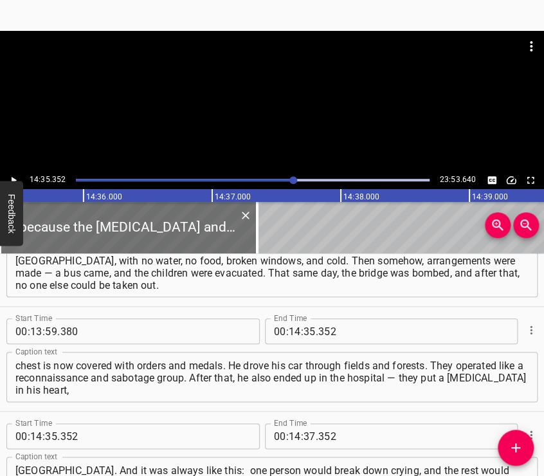
click at [237, 100] on div at bounding box center [272, 101] width 544 height 140
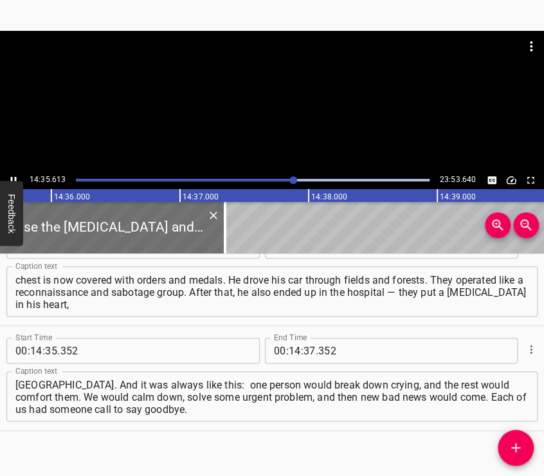
scroll to position [0, 112694]
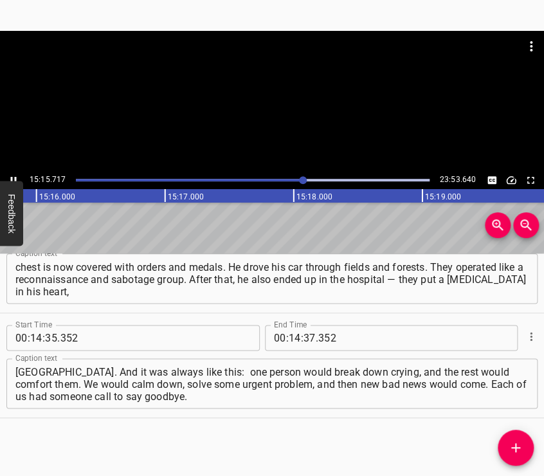
click at [237, 101] on div at bounding box center [272, 101] width 544 height 140
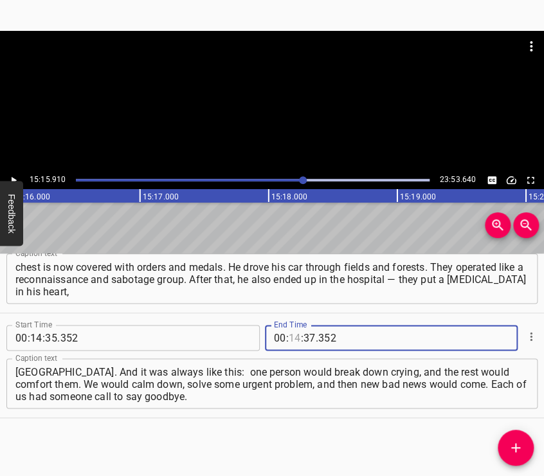
click at [292, 341] on input "number" at bounding box center [295, 338] width 12 height 26
type input "15"
type input "910"
click at [512, 434] on button "Add Cue" at bounding box center [516, 448] width 36 height 36
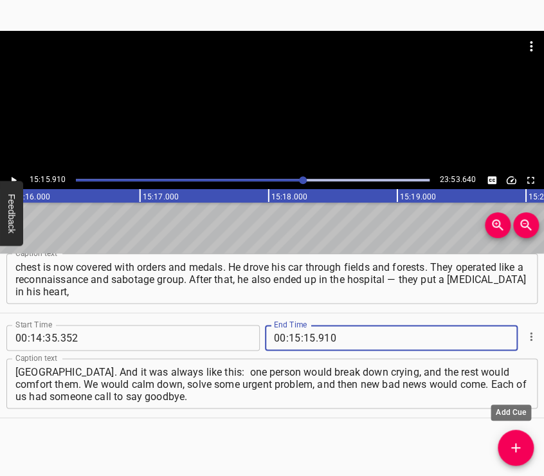
scroll to position [3200, 0]
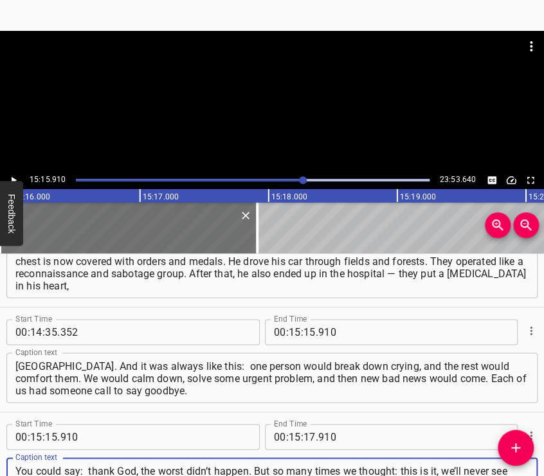
type textarea "You could say: thank God, the worst didn’t happen. But so many times we thought…"
click at [268, 120] on div at bounding box center [272, 101] width 544 height 140
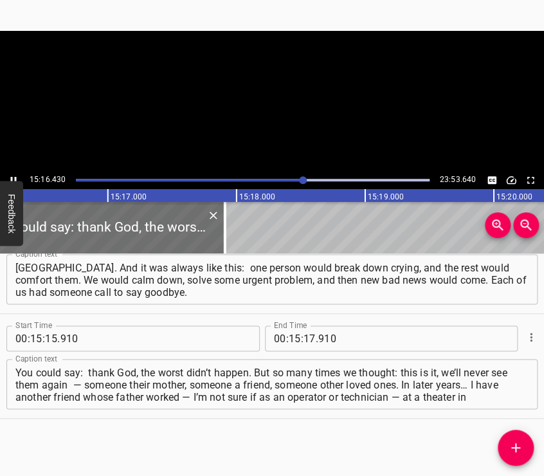
scroll to position [0, 117947]
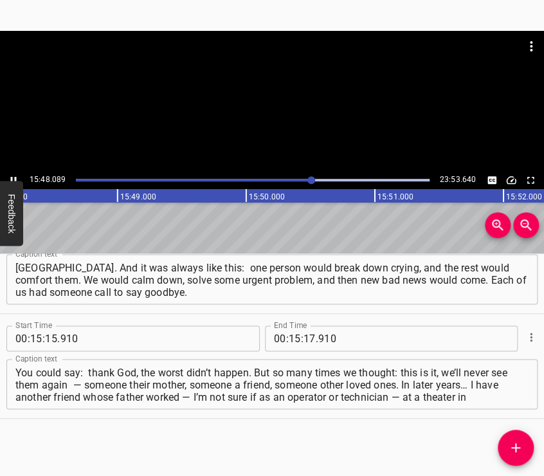
click at [281, 117] on div at bounding box center [272, 101] width 544 height 140
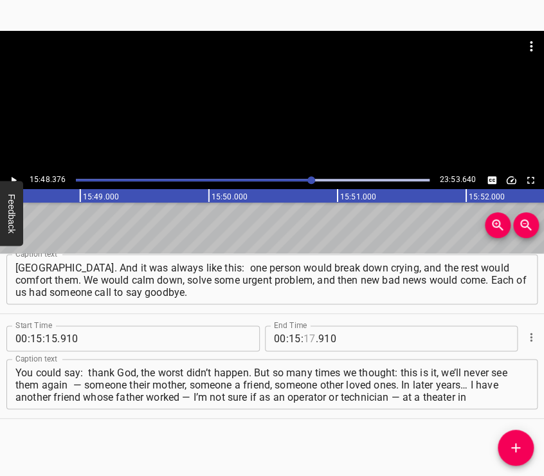
click at [304, 337] on input "number" at bounding box center [310, 339] width 12 height 26
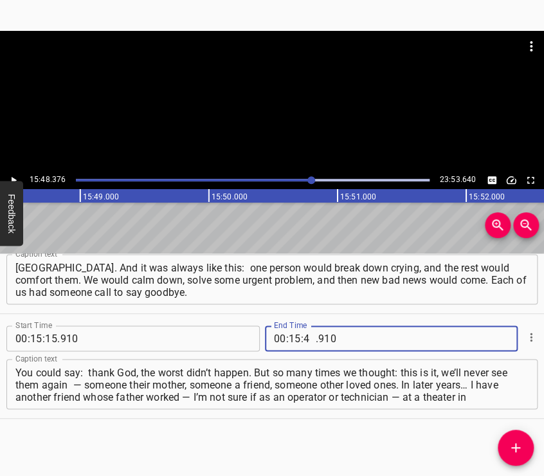
type input "48"
type input "376"
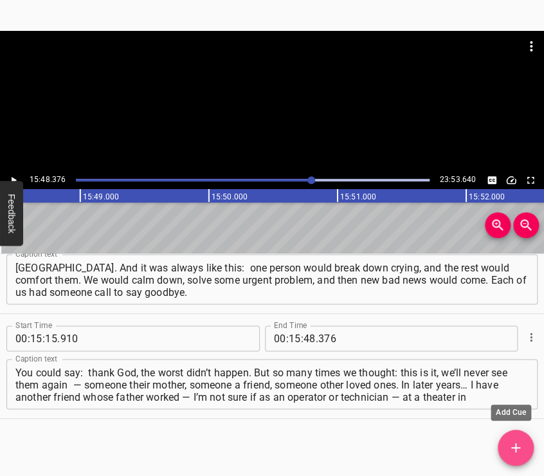
click at [508, 439] on button "Add Cue" at bounding box center [516, 448] width 36 height 36
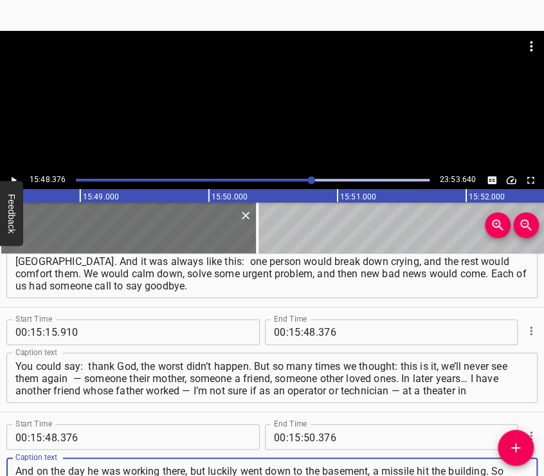
type textarea "And on the day he was working there, but luckily went down to the basement, a m…"
click at [308, 100] on div at bounding box center [272, 101] width 544 height 140
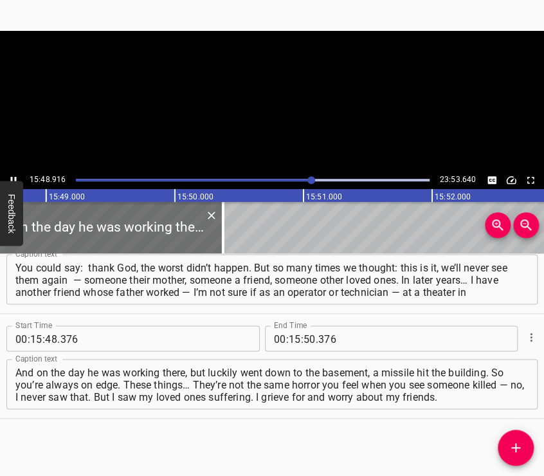
scroll to position [0, 122128]
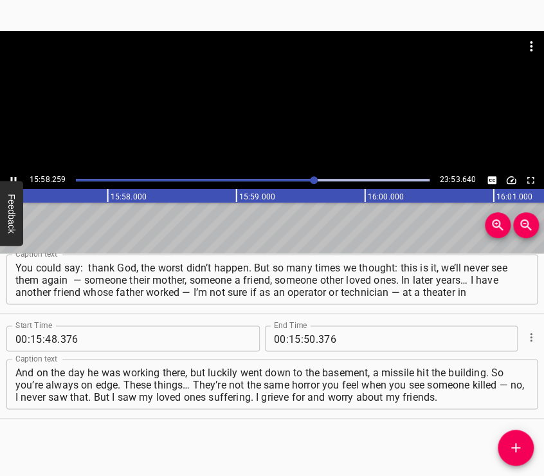
click at [335, 138] on div at bounding box center [272, 101] width 544 height 140
click at [290, 145] on div at bounding box center [272, 101] width 544 height 140
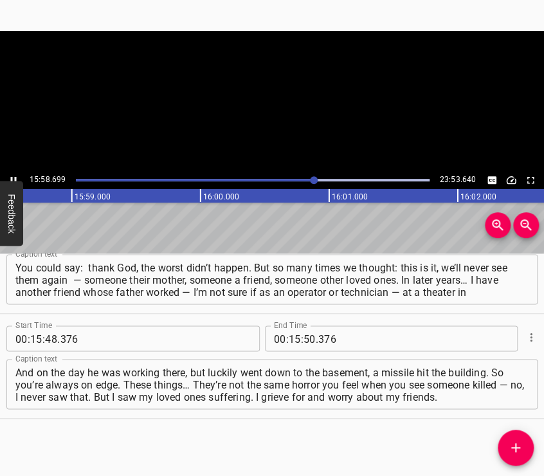
scroll to position [0, 123388]
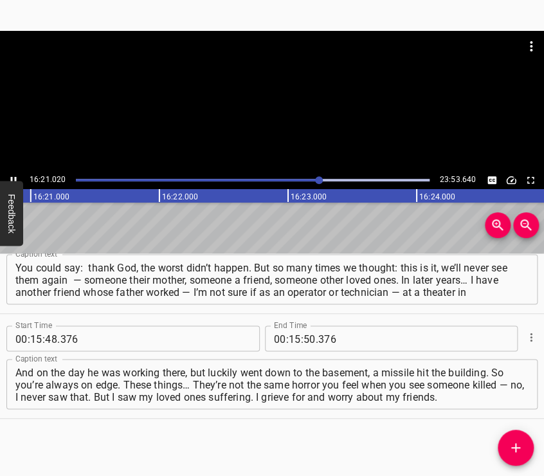
click at [293, 123] on div at bounding box center [272, 101] width 544 height 140
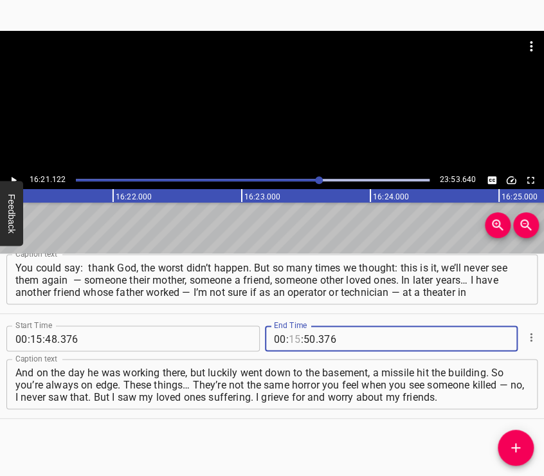
click at [289, 338] on input "number" at bounding box center [295, 339] width 12 height 26
type input "16"
type input "21"
type input "122"
click at [517, 434] on button "Add Cue" at bounding box center [516, 448] width 36 height 36
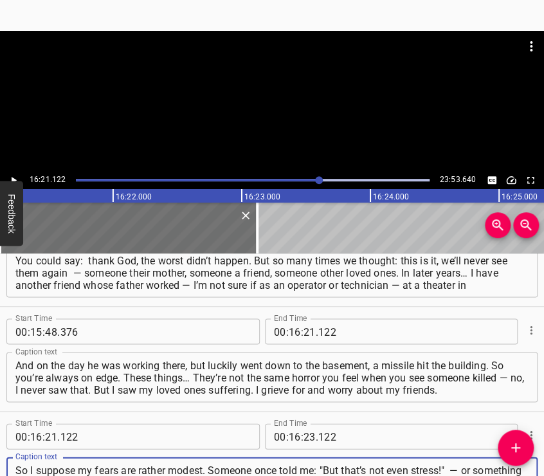
type textarea "So I suppose my fears are rather modest. Someone once told me: "But that’s not …"
click at [245, 89] on div at bounding box center [272, 63] width 544 height 64
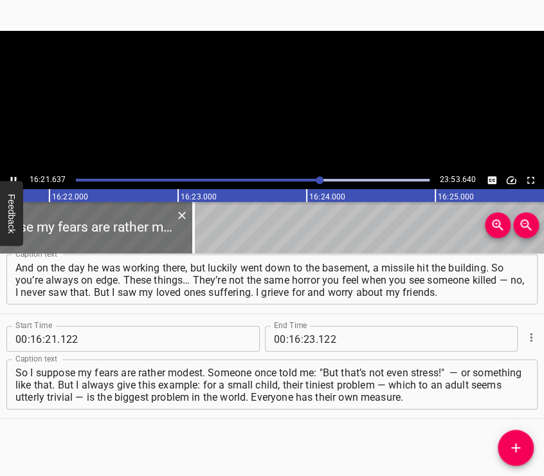
scroll to position [0, 126340]
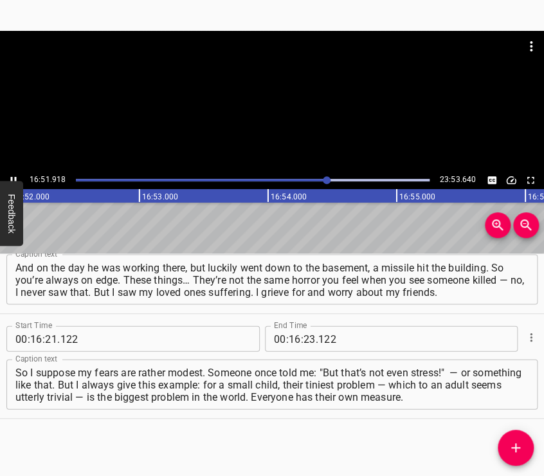
click at [272, 143] on div at bounding box center [272, 101] width 544 height 140
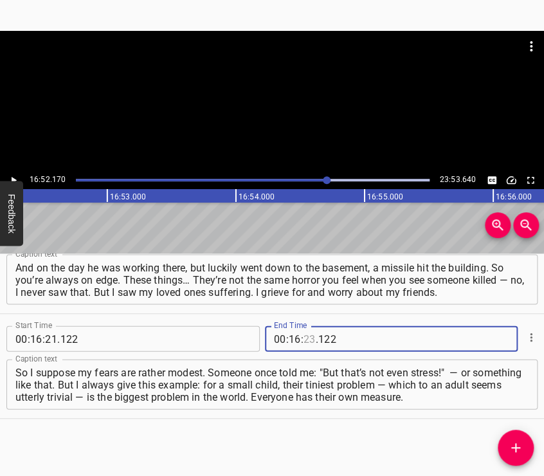
click at [306, 338] on input "number" at bounding box center [310, 339] width 12 height 26
type input "52"
type input "170"
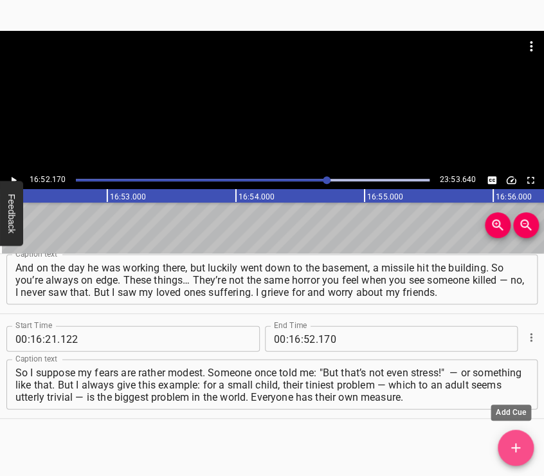
click at [520, 443] on icon "Add Cue" at bounding box center [515, 447] width 15 height 15
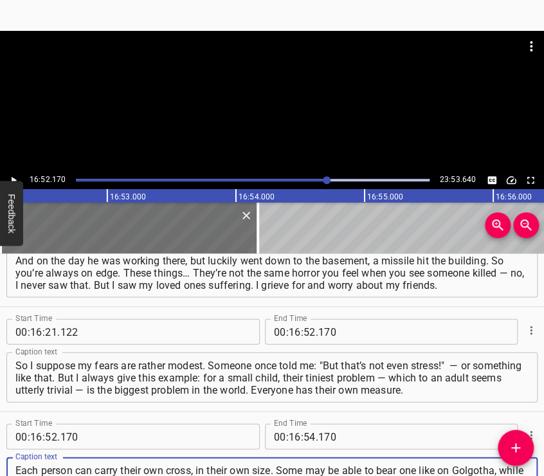
scroll to position [12, 0]
type textarea "Each person can carry their own cross, in their own size. Some may be able to b…"
click at [251, 86] on div at bounding box center [272, 63] width 544 height 64
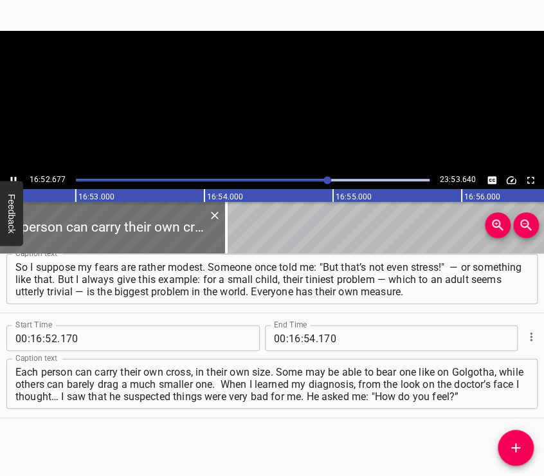
scroll to position [0, 130335]
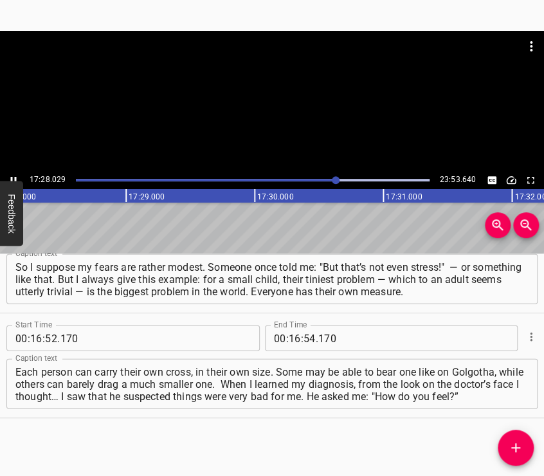
click at [276, 122] on div at bounding box center [272, 101] width 544 height 140
click at [291, 337] on input "number" at bounding box center [295, 338] width 12 height 26
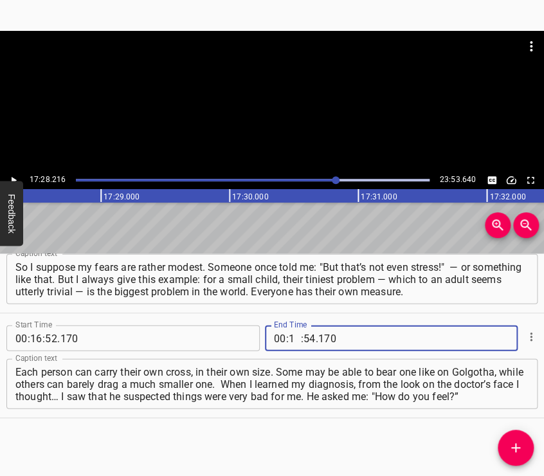
type input "17"
type input "28"
type input "216"
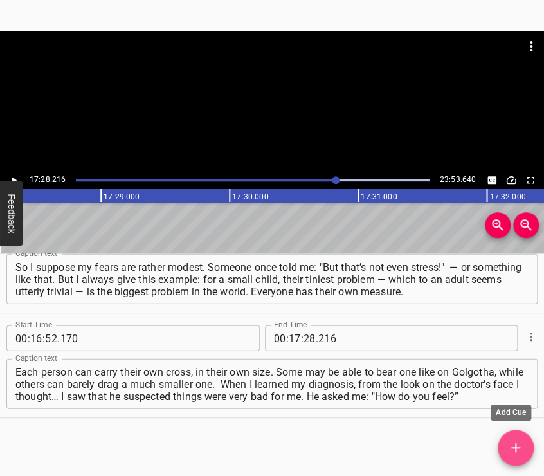
click at [517, 436] on button "Add Cue" at bounding box center [516, 448] width 36 height 36
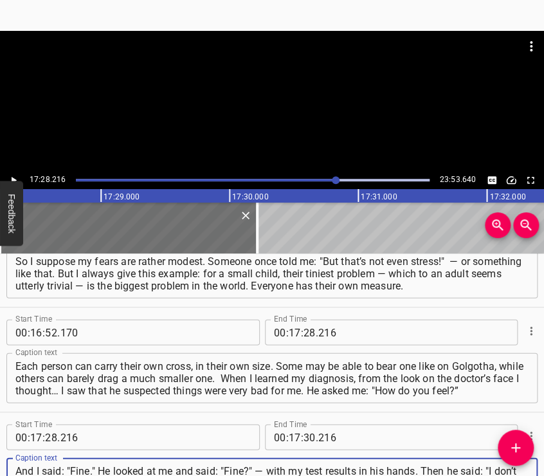
scroll to position [12, 0]
type textarea "And I said: "Fine." He looked at me and said: "Fine?" — with my test results in…"
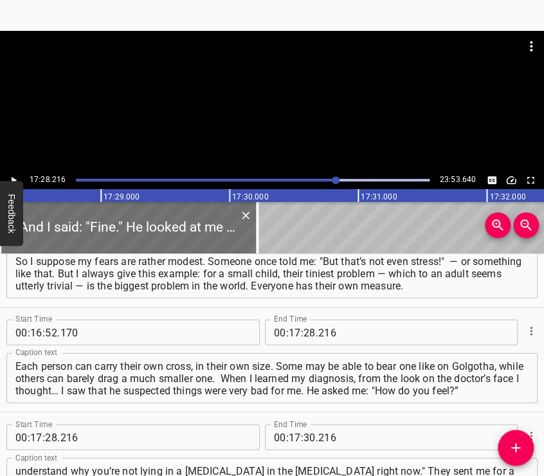
click at [298, 77] on div at bounding box center [272, 63] width 544 height 64
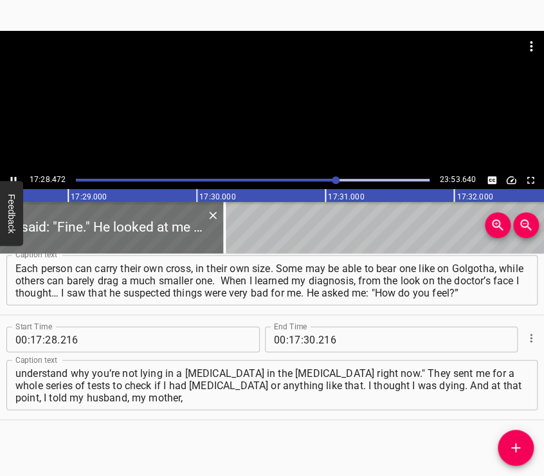
scroll to position [3718, 0]
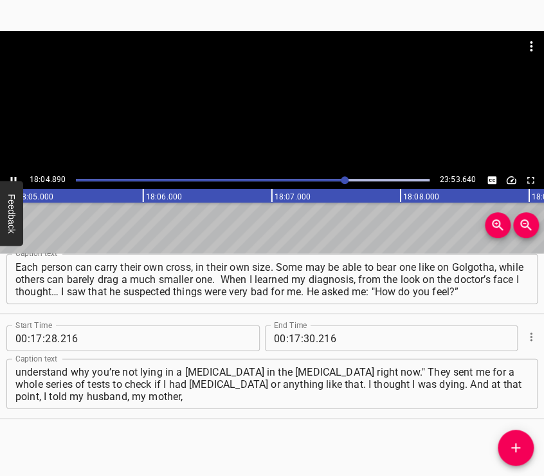
click at [270, 103] on div at bounding box center [272, 101] width 544 height 140
click at [289, 336] on input "number" at bounding box center [295, 339] width 12 height 26
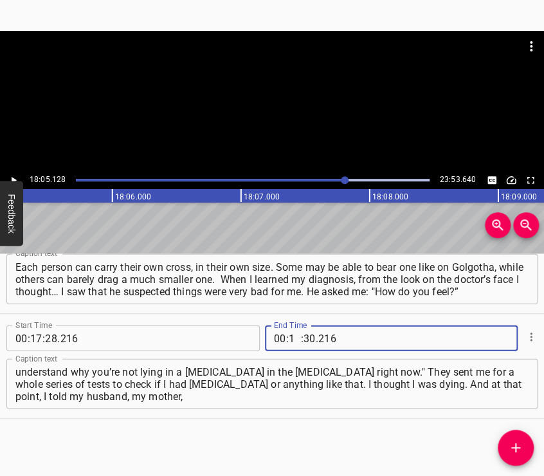
type input "18"
type input "05"
type input "128"
click at [513, 440] on icon "Add Cue" at bounding box center [515, 447] width 15 height 15
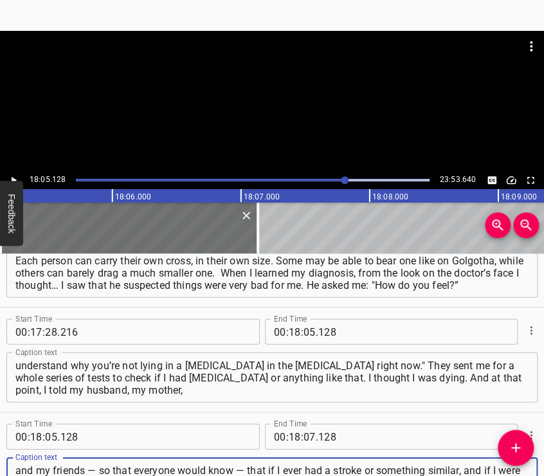
scroll to position [12, 0]
type textarea "and my friends — so that everyone would know — that if I ever had a stroke or s…"
click at [295, 118] on div at bounding box center [272, 101] width 544 height 140
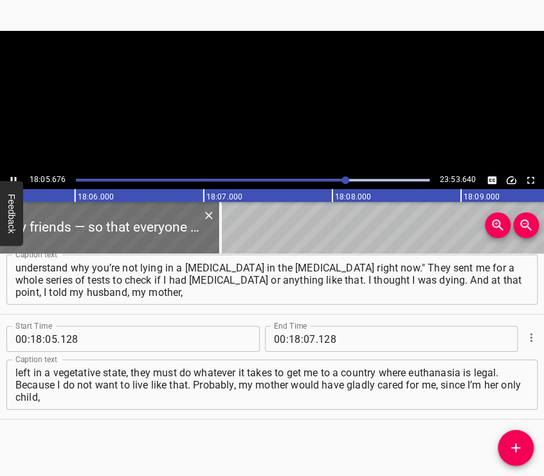
scroll to position [3823, 0]
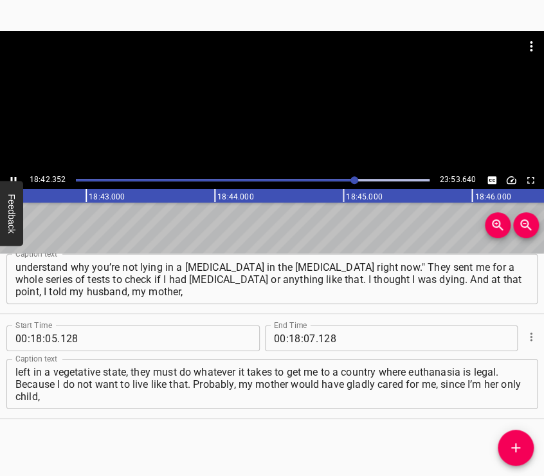
click at [256, 116] on div at bounding box center [272, 101] width 544 height 140
click at [304, 338] on input "number" at bounding box center [310, 339] width 12 height 26
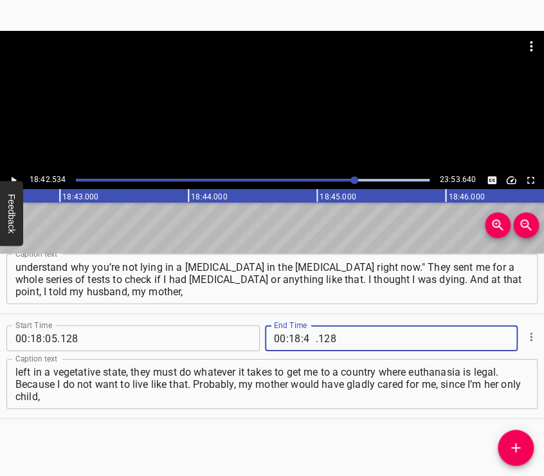
type input "42"
type input "534"
click at [512, 442] on icon "Add Cue" at bounding box center [515, 447] width 15 height 15
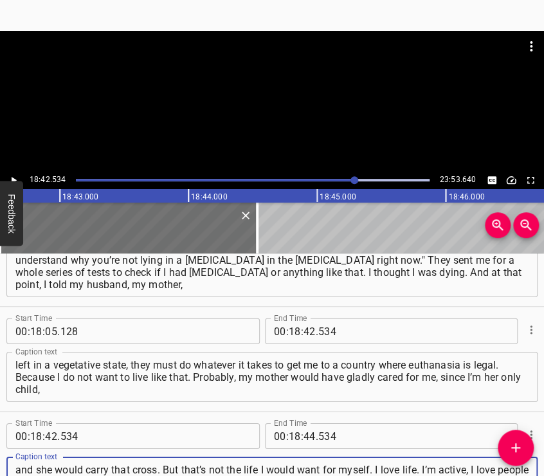
type textarea "and she would carry that cross. But that’s not the life I would want for myself…"
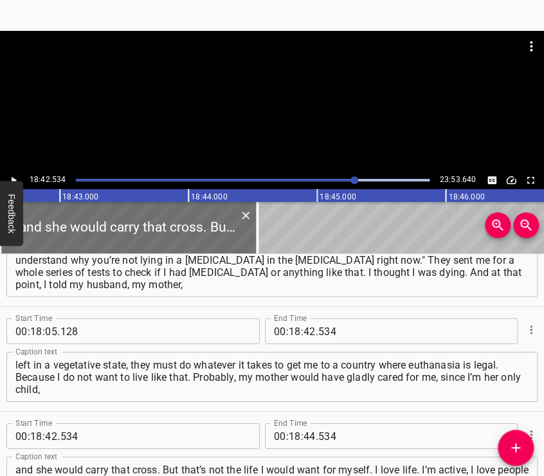
click at [234, 103] on div at bounding box center [272, 101] width 544 height 140
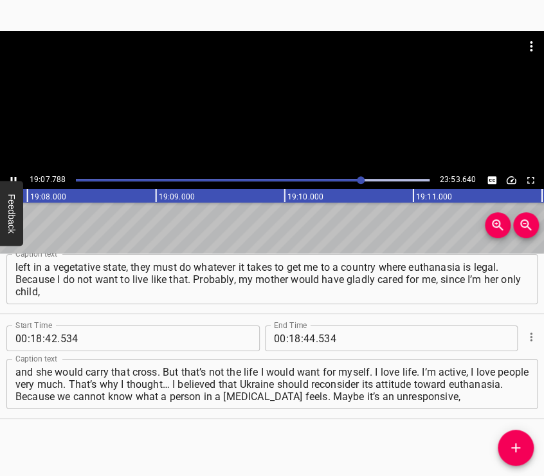
scroll to position [0, 147758]
click at [284, 125] on div at bounding box center [272, 101] width 544 height 140
click at [289, 334] on input "number" at bounding box center [295, 339] width 12 height 26
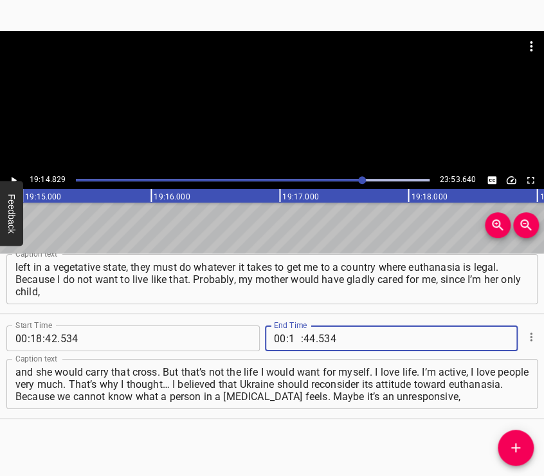
type input "19"
type input "14"
type input "829"
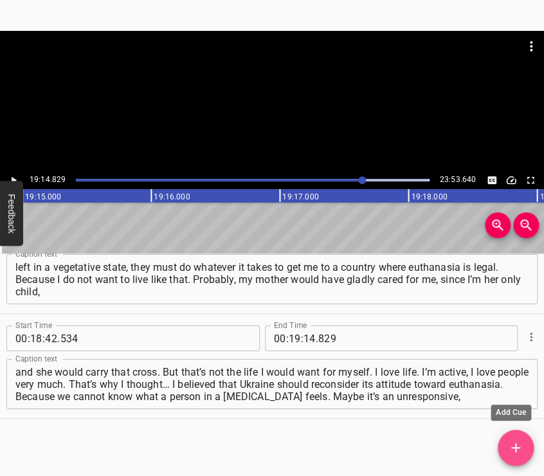
click at [514, 444] on icon "Add Cue" at bounding box center [515, 447] width 15 height 15
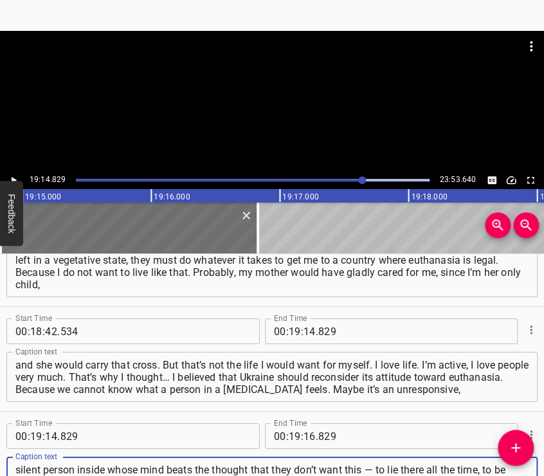
scroll to position [12, 0]
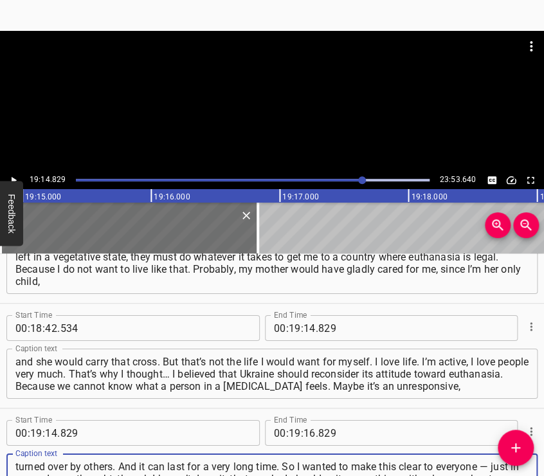
type textarea "silent person inside whose mind beats the thought that they don’t want this — t…"
click at [337, 97] on div at bounding box center [272, 101] width 544 height 140
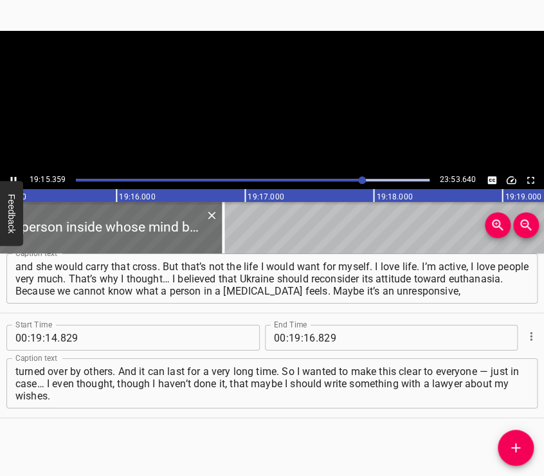
scroll to position [0, 148699]
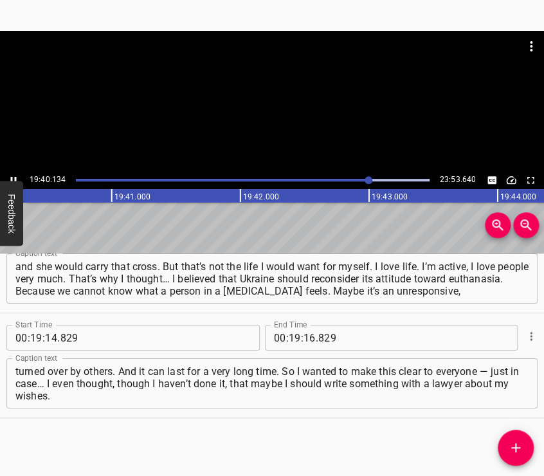
click at [281, 113] on div at bounding box center [272, 101] width 544 height 140
click at [306, 334] on input "number" at bounding box center [310, 338] width 12 height 26
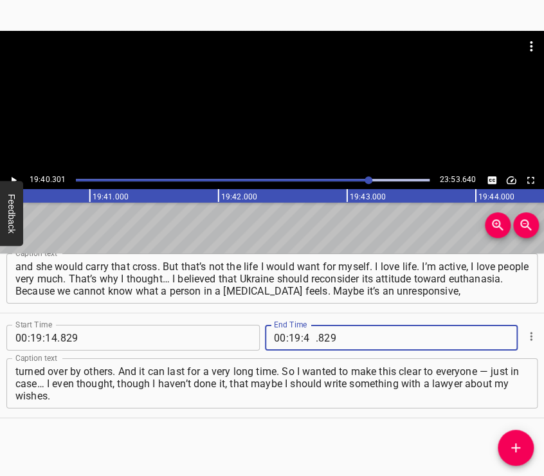
type input "40"
type input "301"
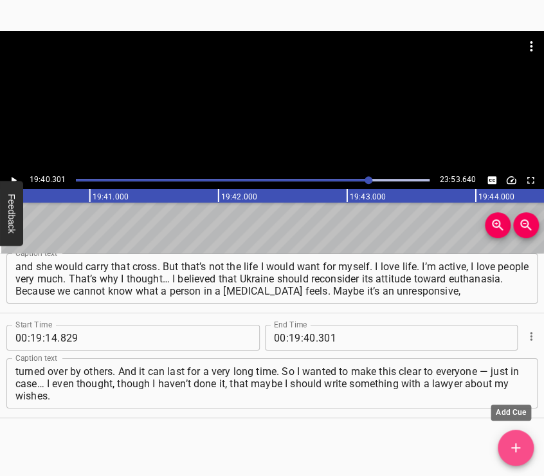
click at [512, 439] on button "Add Cue" at bounding box center [516, 448] width 36 height 36
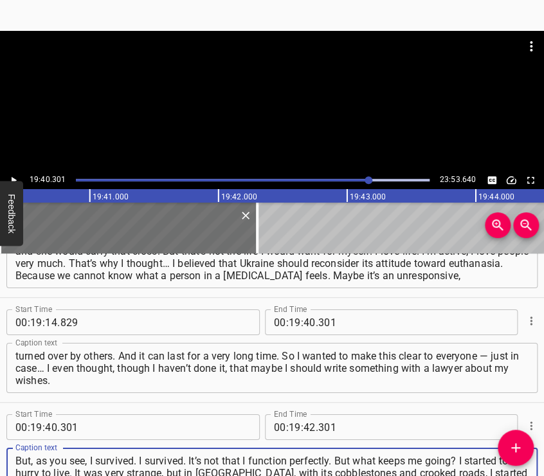
type textarea "But, as you see, I survived. I survived. It’s not that I function perfectly. Bu…"
click at [290, 82] on div at bounding box center [272, 63] width 544 height 64
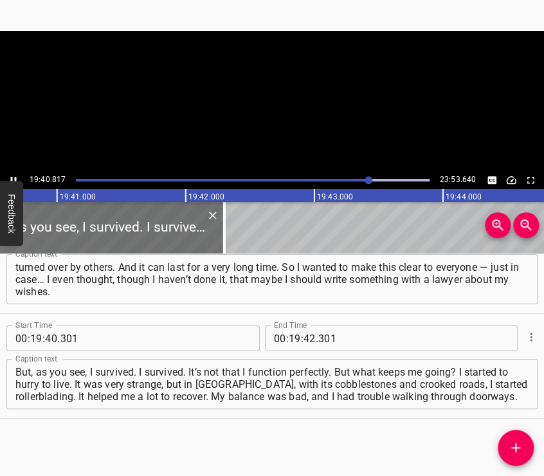
scroll to position [0, 151974]
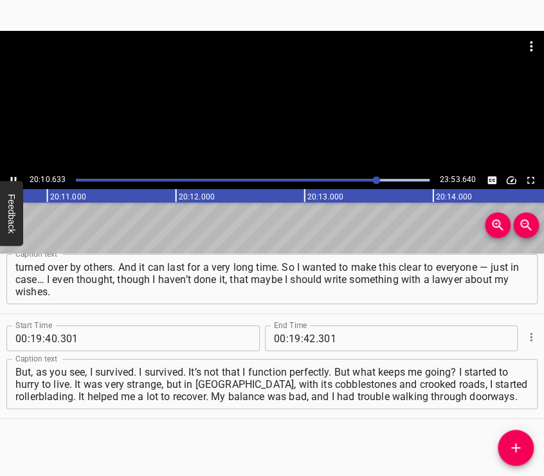
click at [279, 115] on div at bounding box center [272, 101] width 544 height 140
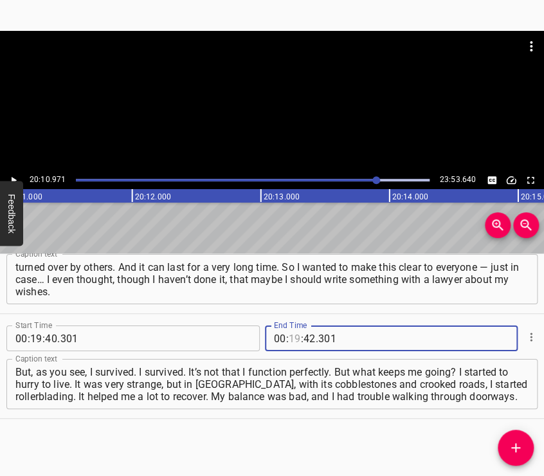
click at [290, 338] on input "number" at bounding box center [295, 339] width 12 height 26
type input "20"
type input "10"
type input "971"
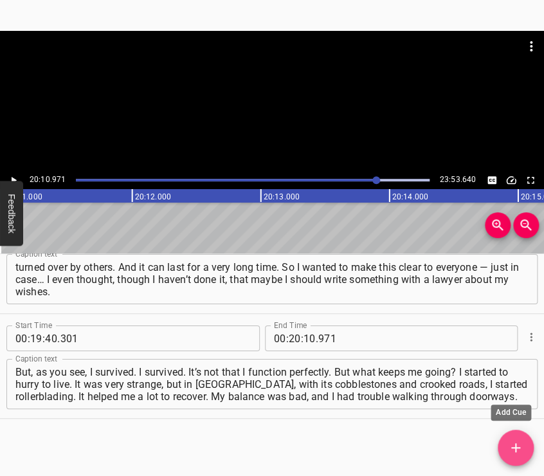
drag, startPoint x: 520, startPoint y: 439, endPoint x: 502, endPoint y: 348, distance: 93.1
click at [519, 439] on button "Add Cue" at bounding box center [516, 448] width 36 height 36
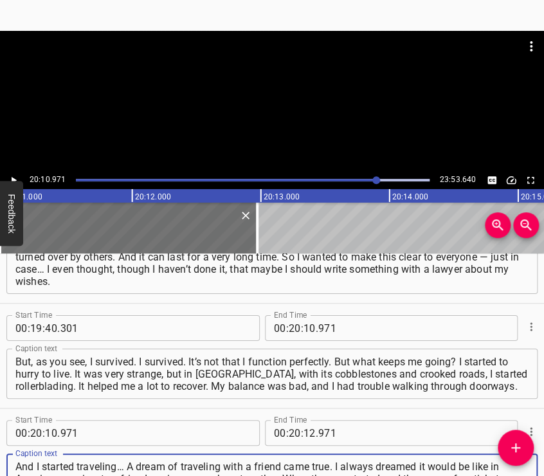
type textarea "And I started traveling… A dream of traveling with a friend came true. I always…"
click at [296, 93] on div at bounding box center [272, 63] width 544 height 64
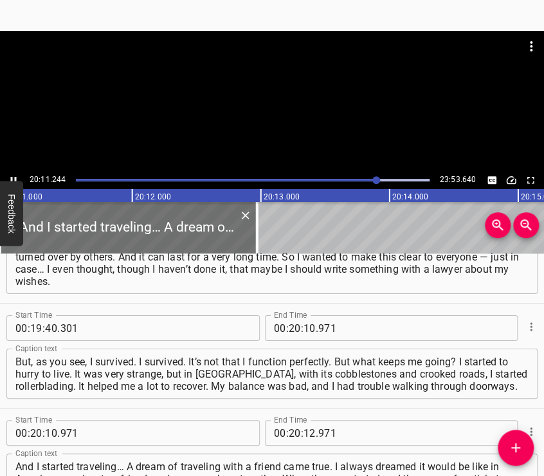
scroll to position [0, 155891]
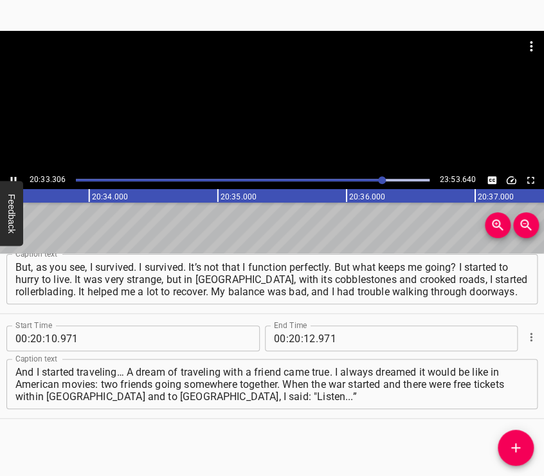
click at [303, 113] on div at bounding box center [272, 101] width 544 height 140
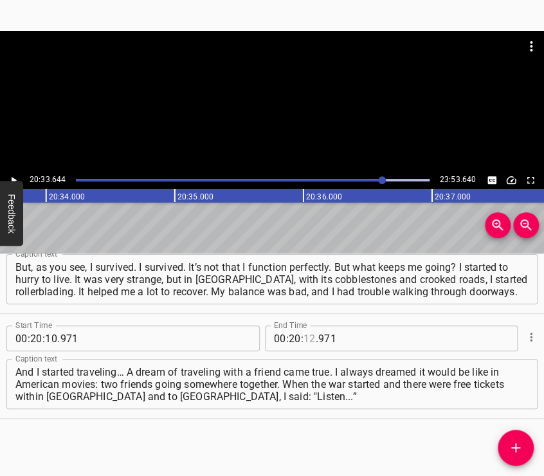
click at [304, 337] on input "number" at bounding box center [310, 339] width 12 height 26
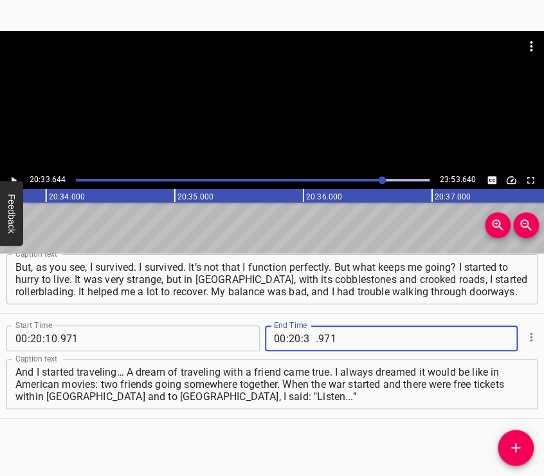
type input "33"
type input "644"
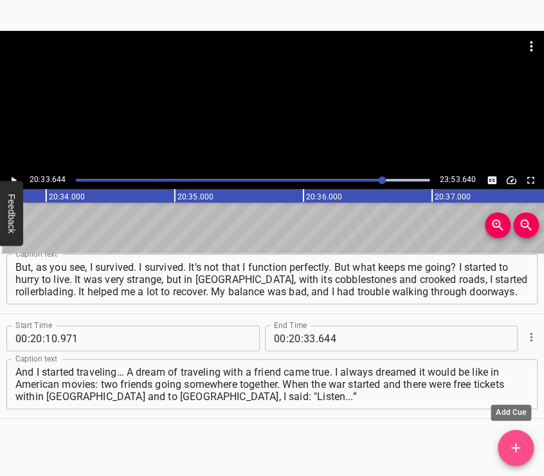
click at [521, 440] on button "Add Cue" at bounding box center [516, 448] width 36 height 36
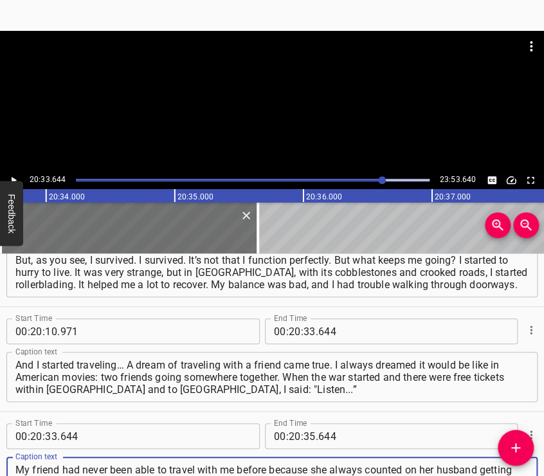
scroll to position [12, 0]
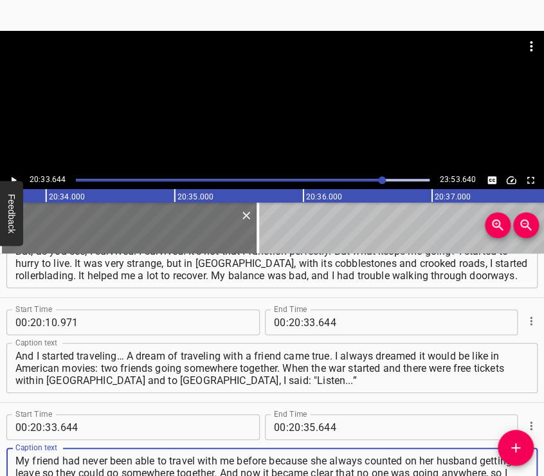
type textarea "My friend had never been able to travel with me before because she always count…"
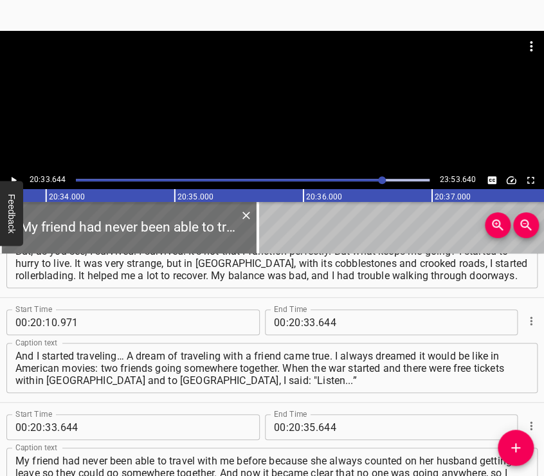
click at [275, 91] on div at bounding box center [272, 63] width 544 height 64
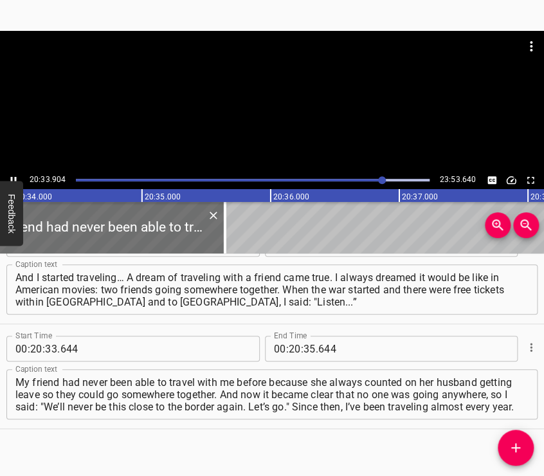
scroll to position [0, 158808]
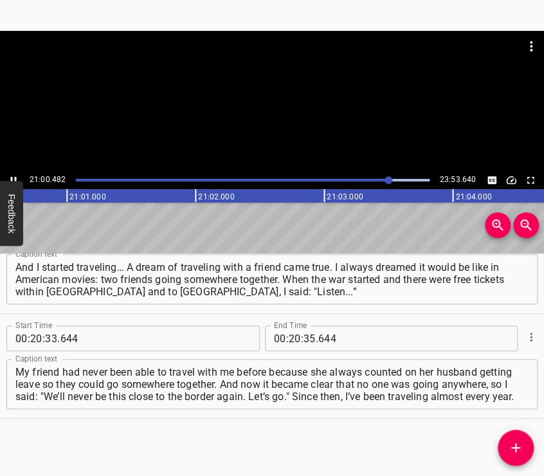
click at [271, 118] on div at bounding box center [272, 101] width 544 height 140
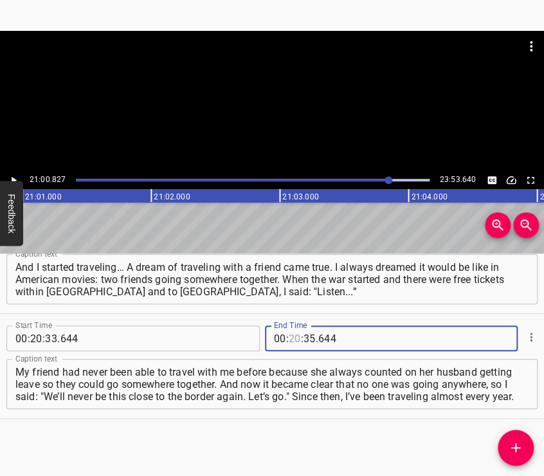
click at [289, 337] on input "number" at bounding box center [295, 339] width 12 height 26
type input "21"
type input "00"
type input "827"
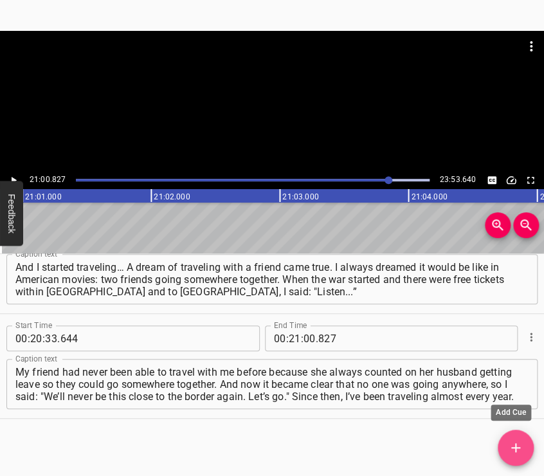
click at [517, 443] on icon "Add Cue" at bounding box center [515, 447] width 15 height 15
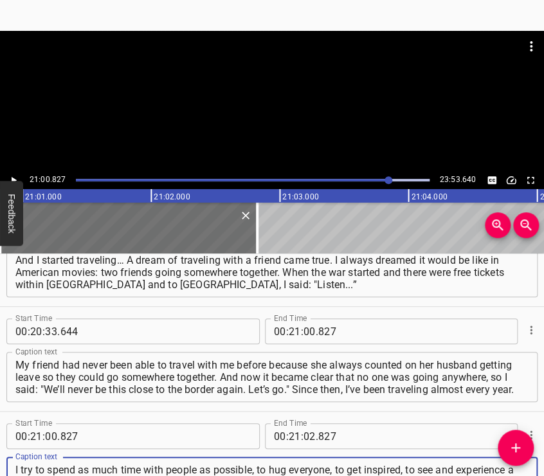
scroll to position [12, 0]
type textarea "I try to spend as much time with people as possible, to hug everyone, to get in…"
click at [267, 109] on div at bounding box center [272, 101] width 544 height 140
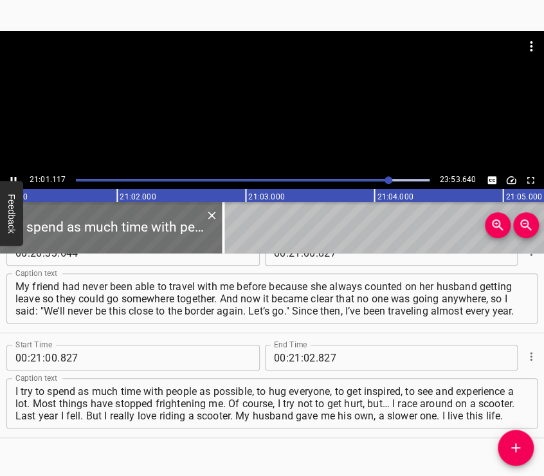
scroll to position [0, 162310]
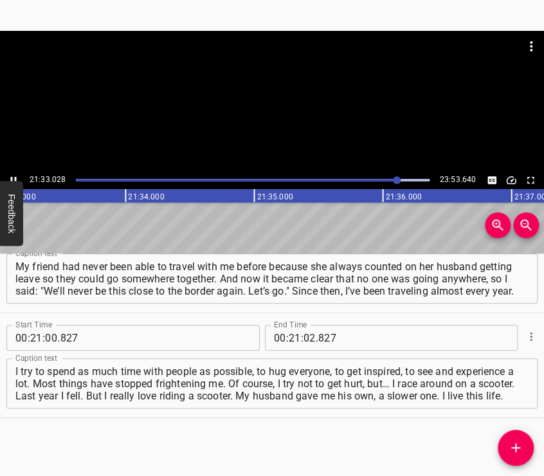
click at [283, 134] on div at bounding box center [272, 101] width 544 height 140
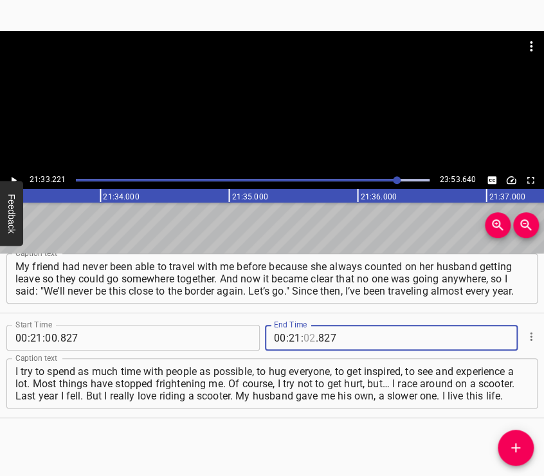
click at [305, 337] on input "number" at bounding box center [310, 338] width 12 height 26
type input "33"
type input "221"
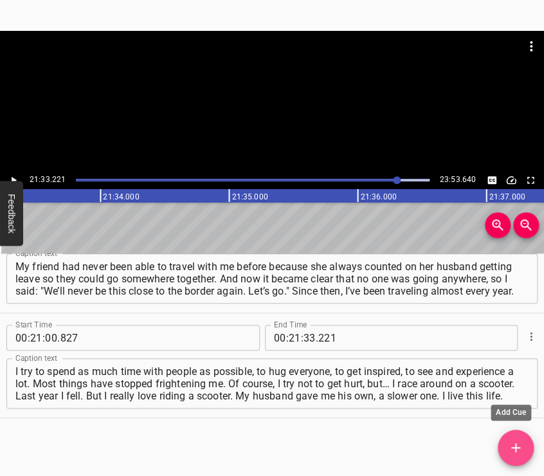
click at [511, 440] on icon "Add Cue" at bounding box center [515, 447] width 15 height 15
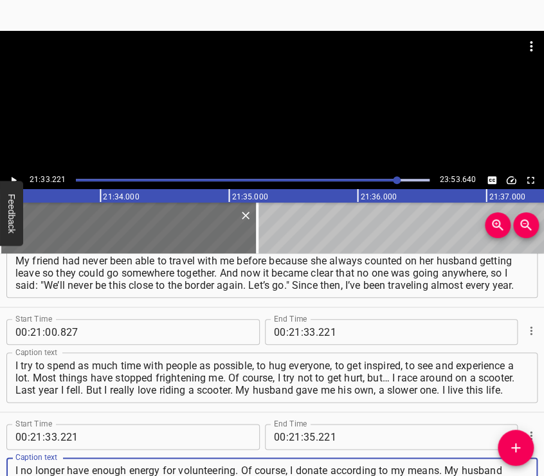
type textarea "I no longer have enough energy for volunteering. Of course, I donate according …"
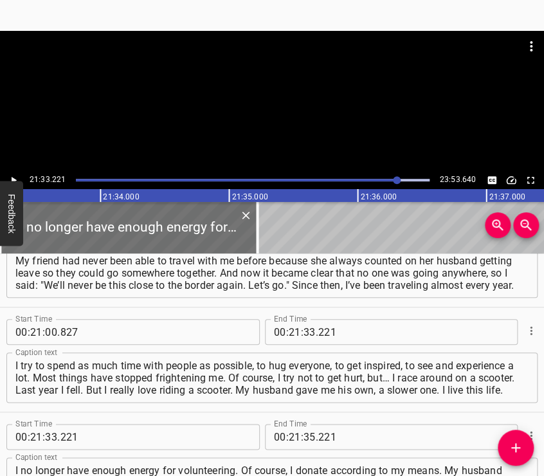
click at [310, 116] on div at bounding box center [272, 101] width 544 height 140
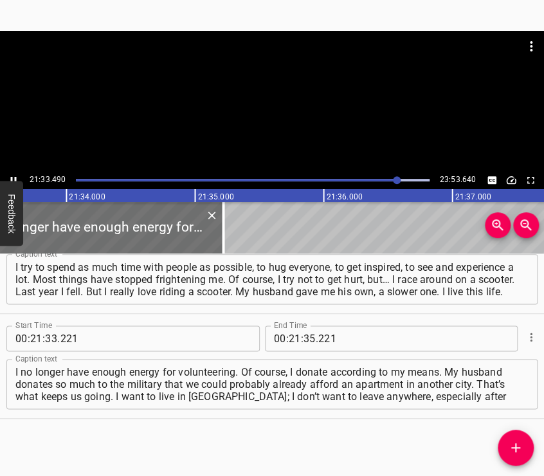
scroll to position [0, 166511]
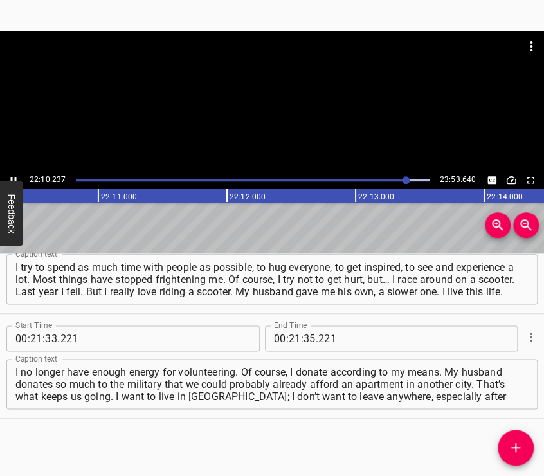
click at [274, 123] on div at bounding box center [272, 101] width 544 height 140
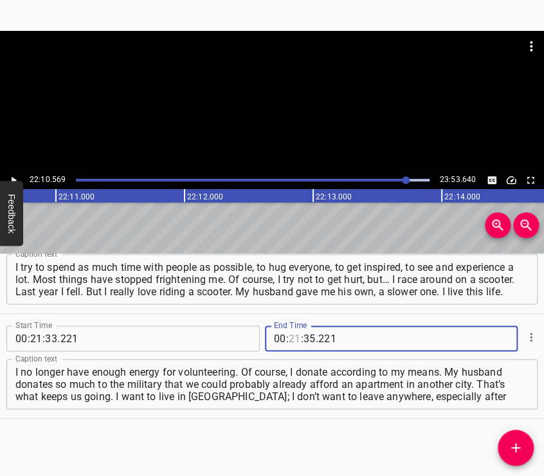
click at [289, 342] on input "number" at bounding box center [295, 339] width 12 height 26
type input "22"
type input "10"
type input "569"
click at [517, 437] on button "Add Cue" at bounding box center [516, 448] width 36 height 36
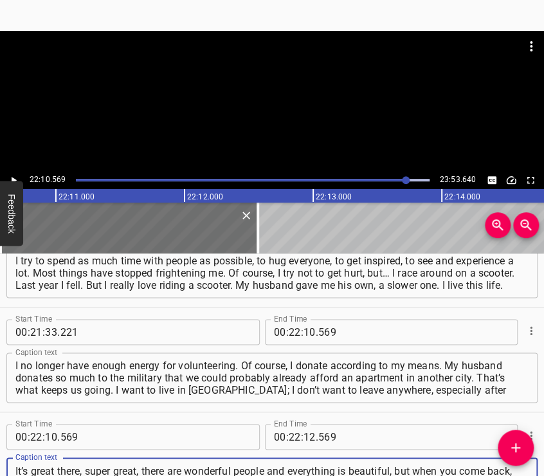
scroll to position [12, 0]
type textarea "It’s great there, super great, there are wonderful people and everything is bea…"
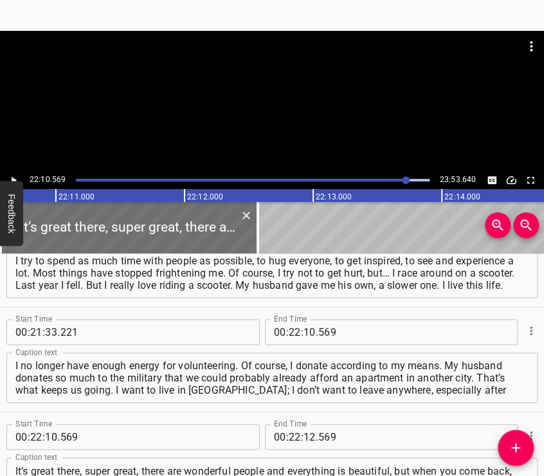
click at [273, 105] on div at bounding box center [272, 101] width 544 height 140
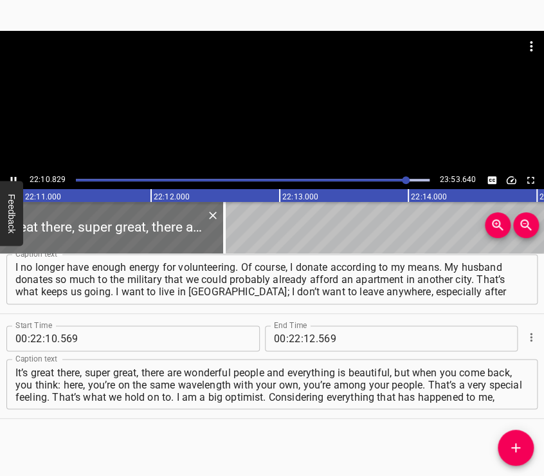
scroll to position [0, 171316]
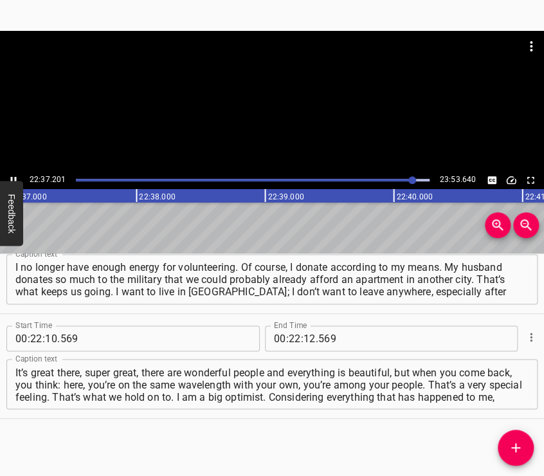
click at [280, 117] on div at bounding box center [272, 101] width 544 height 140
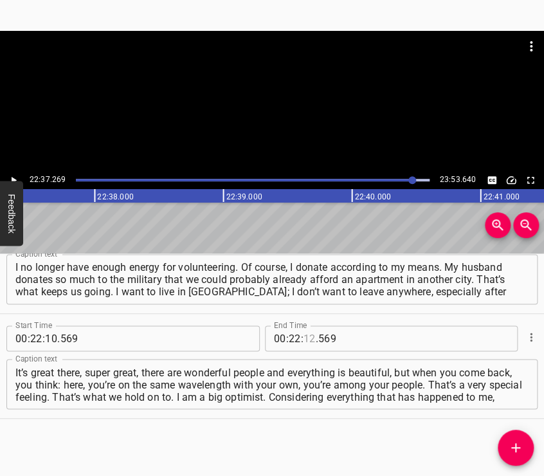
click at [304, 339] on input "number" at bounding box center [310, 339] width 12 height 26
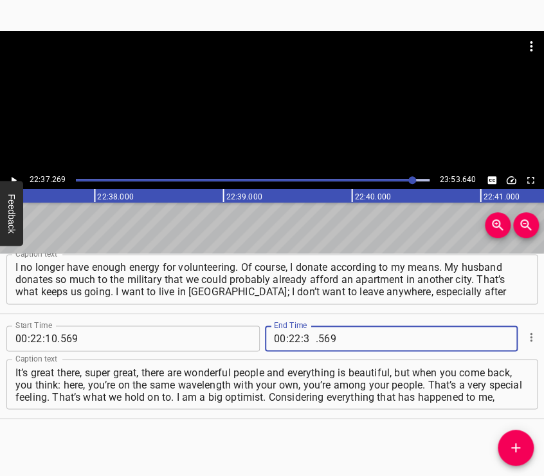
type input "37"
type input "269"
click at [510, 440] on button "Add Cue" at bounding box center [516, 448] width 36 height 36
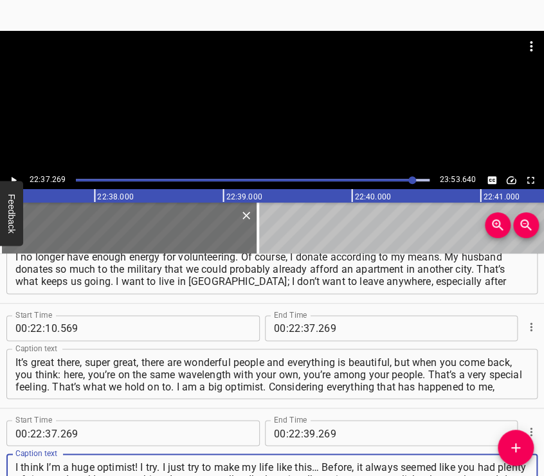
type textarea "I think I’m a huge optimist! I try. I just try to make my life like this… Befor…"
click at [298, 102] on div at bounding box center [272, 101] width 544 height 140
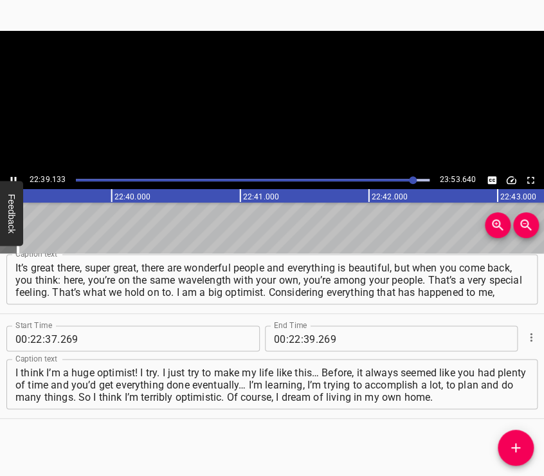
scroll to position [0, 174959]
click at [293, 132] on div at bounding box center [272, 101] width 544 height 140
click at [290, 337] on input "number" at bounding box center [295, 339] width 12 height 26
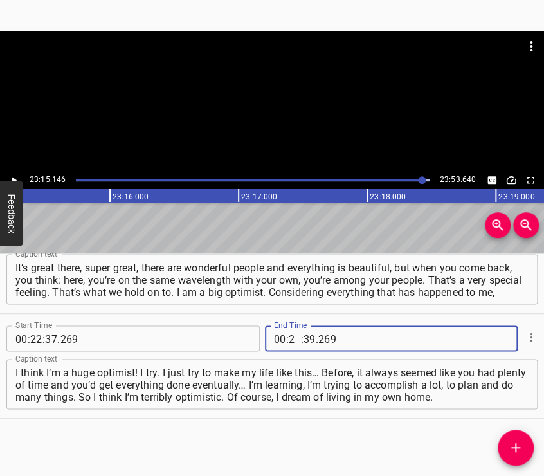
type input "23"
type input "15"
type input "146"
click at [508, 434] on button "Add Cue" at bounding box center [516, 448] width 36 height 36
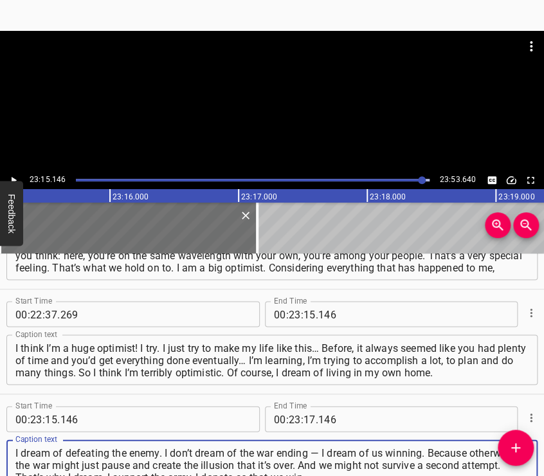
type textarea "I dream of defeating the enemy. I don’t dream of the war ending — I dream of us…"
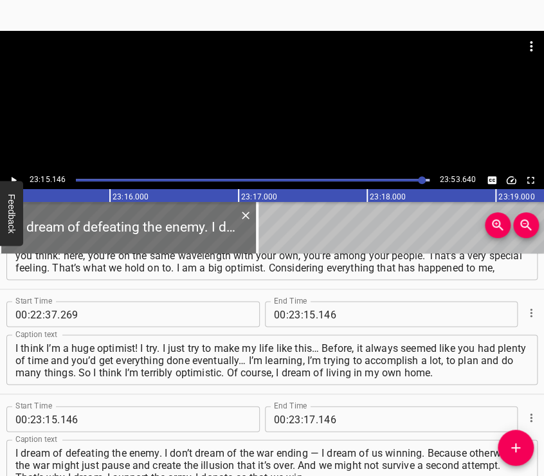
click at [278, 124] on div at bounding box center [272, 101] width 544 height 140
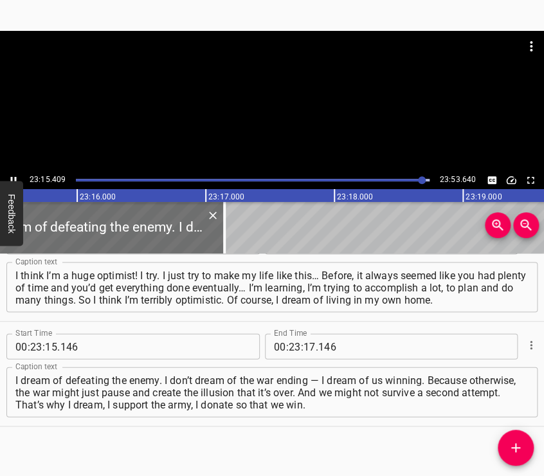
scroll to position [4873, 0]
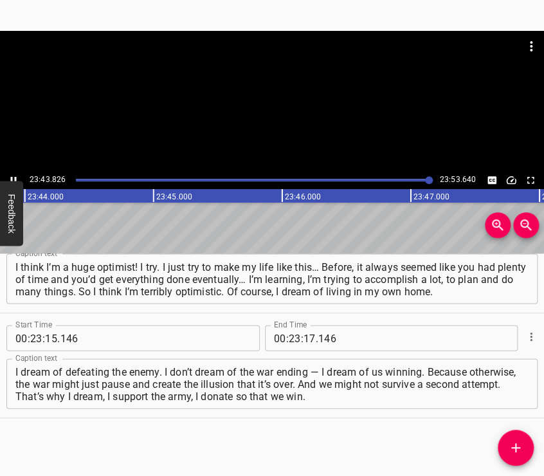
click at [277, 120] on div at bounding box center [272, 101] width 544 height 140
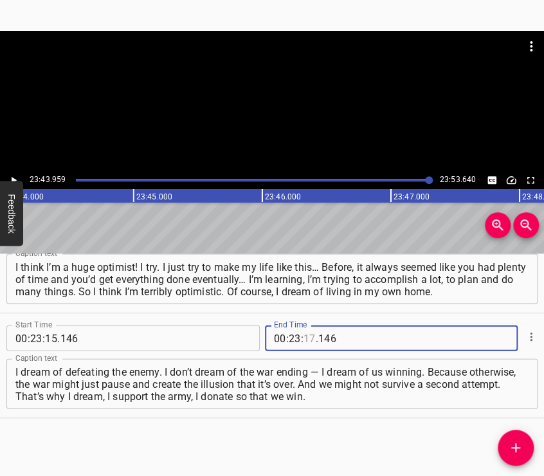
click at [304, 335] on input "number" at bounding box center [310, 338] width 12 height 26
type input "43"
type input "640"
click at [359, 401] on textarea "I dream of defeating the enemy. I don’t dream of the war ending — I dream of us…" at bounding box center [272, 384] width 514 height 37
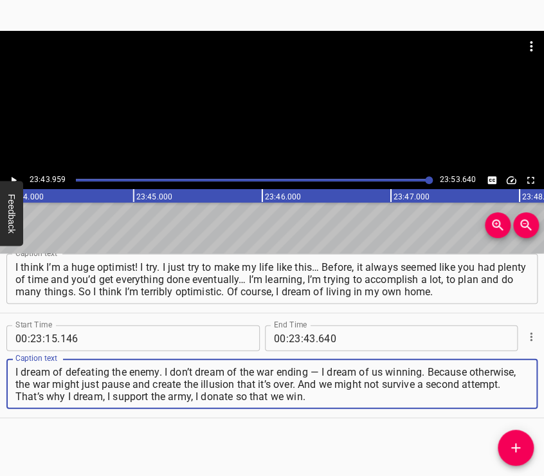
click at [263, 71] on div at bounding box center [272, 63] width 544 height 64
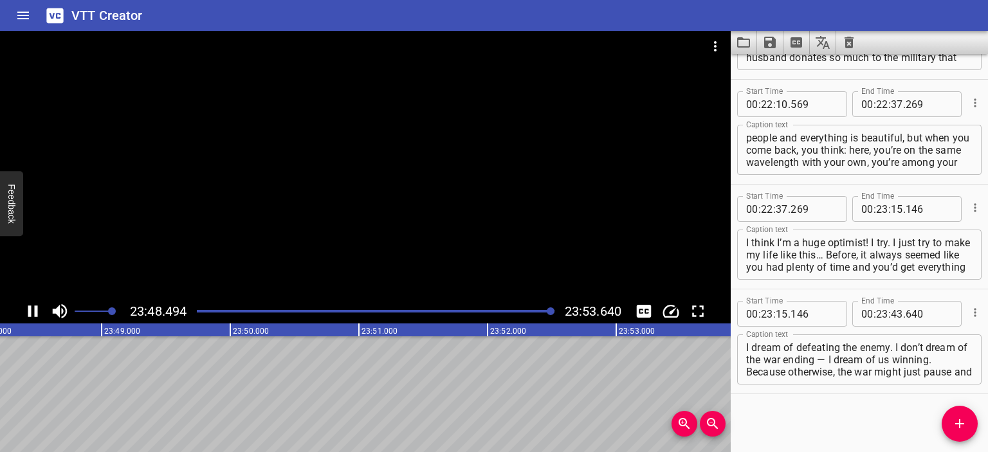
scroll to position [4697, 0]
click at [544, 41] on icon "Save captions to file" at bounding box center [771, 43] width 12 height 12
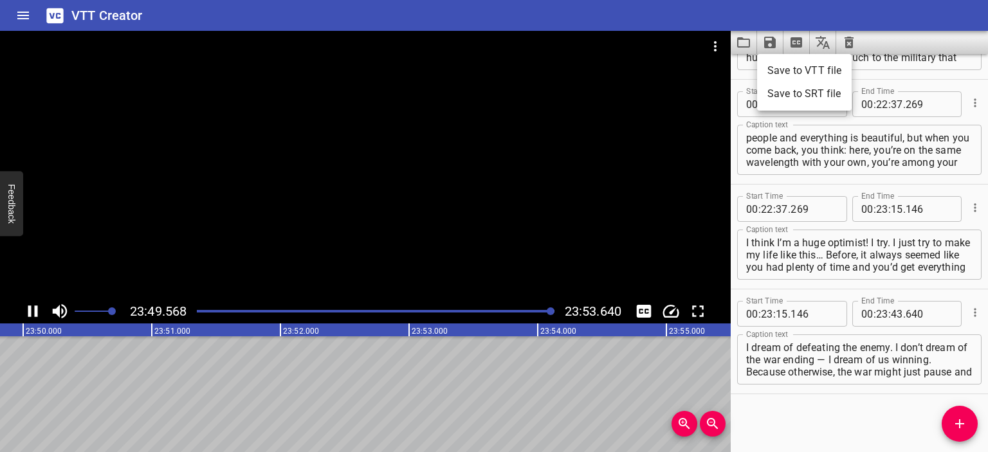
click at [544, 71] on li "Save to VTT file" at bounding box center [804, 70] width 95 height 23
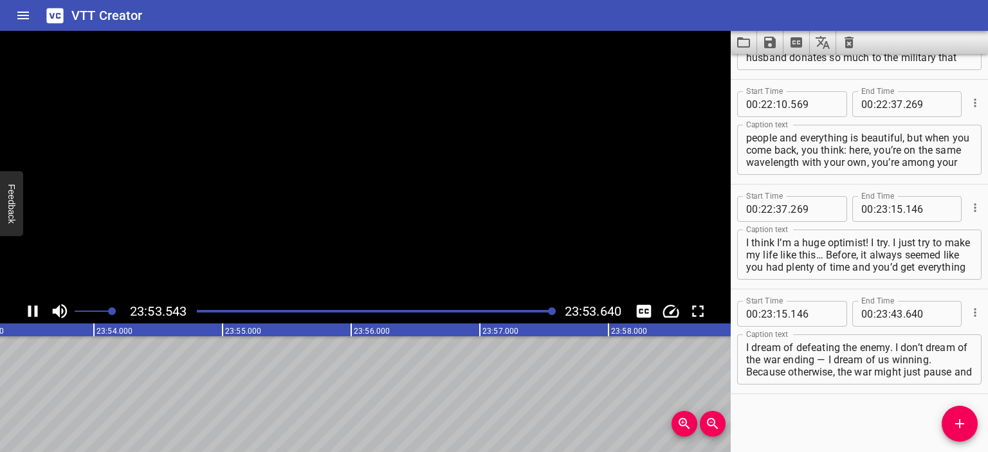
scroll to position [0, 184515]
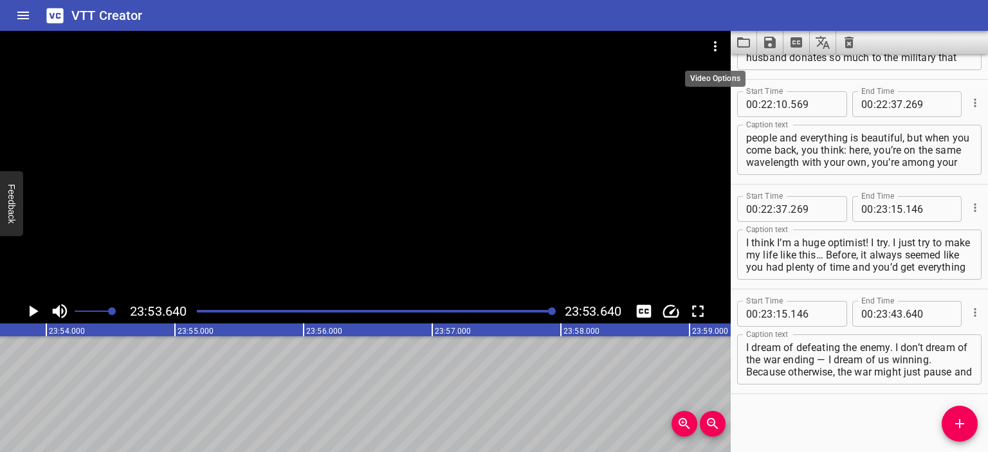
click at [544, 41] on icon "Video Options" at bounding box center [715, 46] width 15 height 15
click at [544, 41] on li "Select New Video File..." at bounding box center [764, 47] width 128 height 23
